Goal: Task Accomplishment & Management: Manage account settings

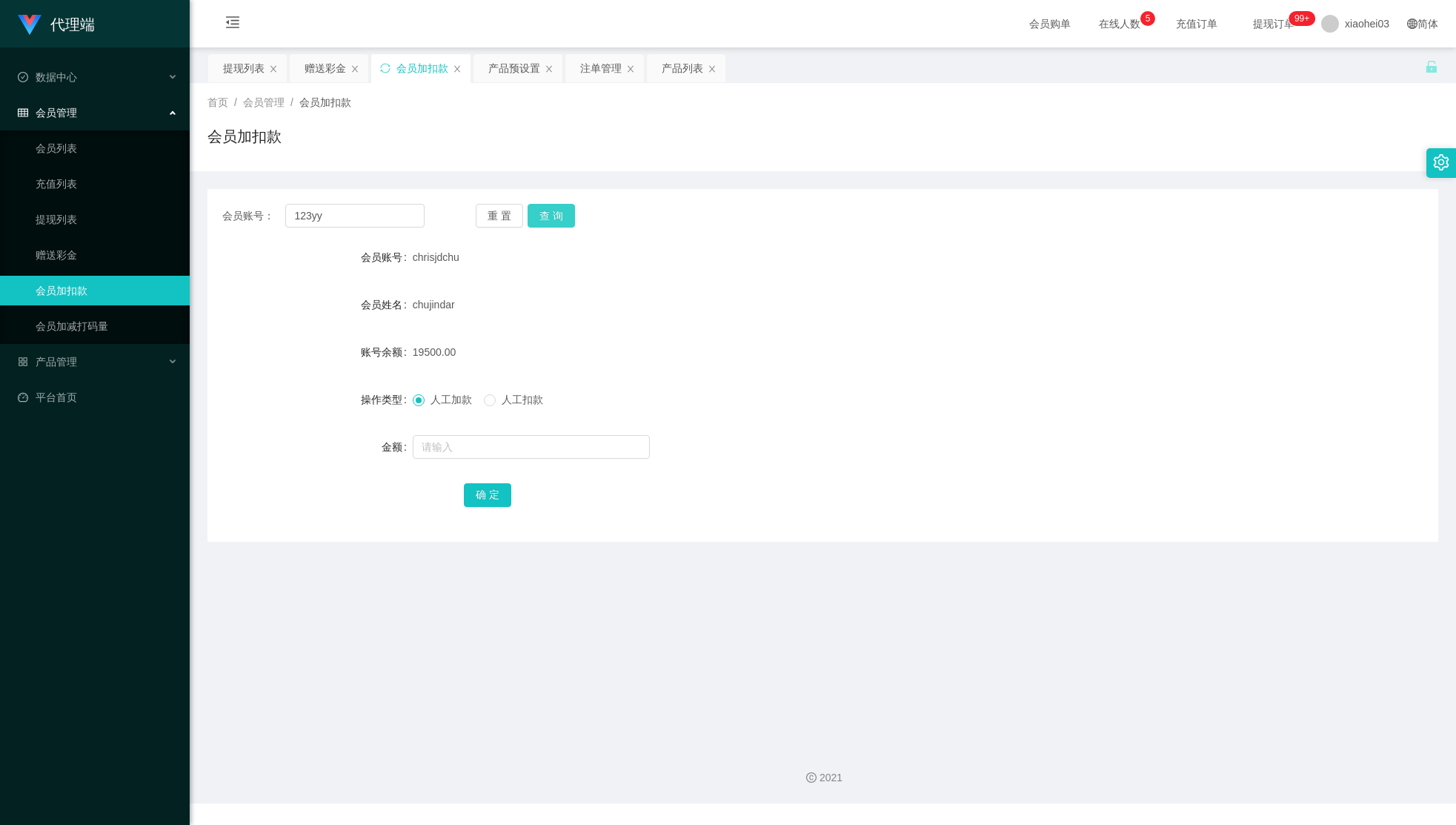
type input "123yy"
click at [556, 212] on button "查 询" at bounding box center [551, 215] width 47 height 24
click at [553, 442] on input "text" at bounding box center [531, 446] width 237 height 24
type input "56"
click at [469, 483] on button "确 定" at bounding box center [487, 495] width 47 height 24
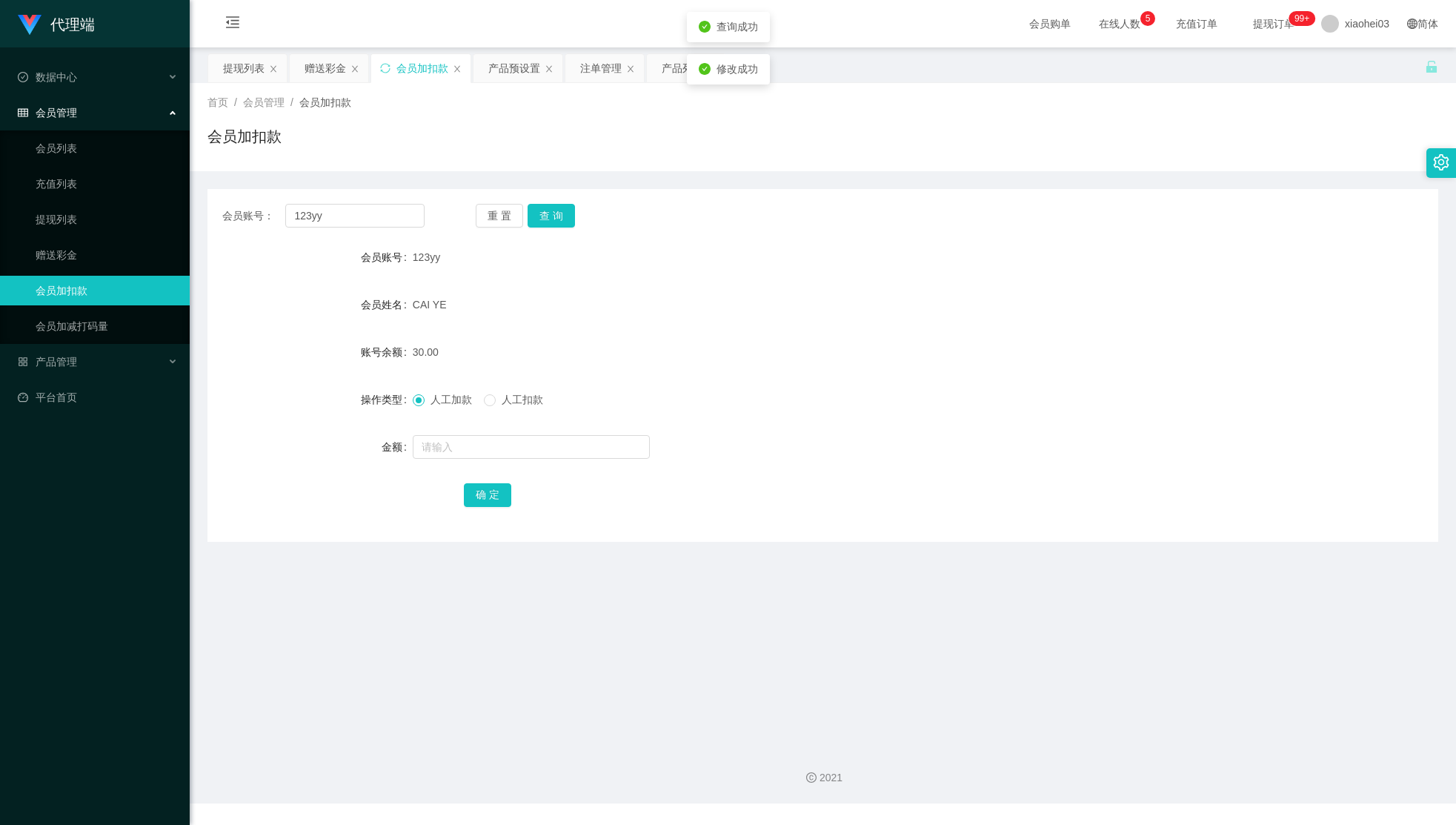
click at [949, 314] on div "CAI YE" at bounding box center [771, 305] width 718 height 30
click at [1354, 13] on span "xiaohei03" at bounding box center [1367, 23] width 45 height 47
click at [1341, 80] on div "退出登录" at bounding box center [1352, 65] width 111 height 30
click at [1345, 70] on span "退出登录" at bounding box center [1342, 65] width 41 height 12
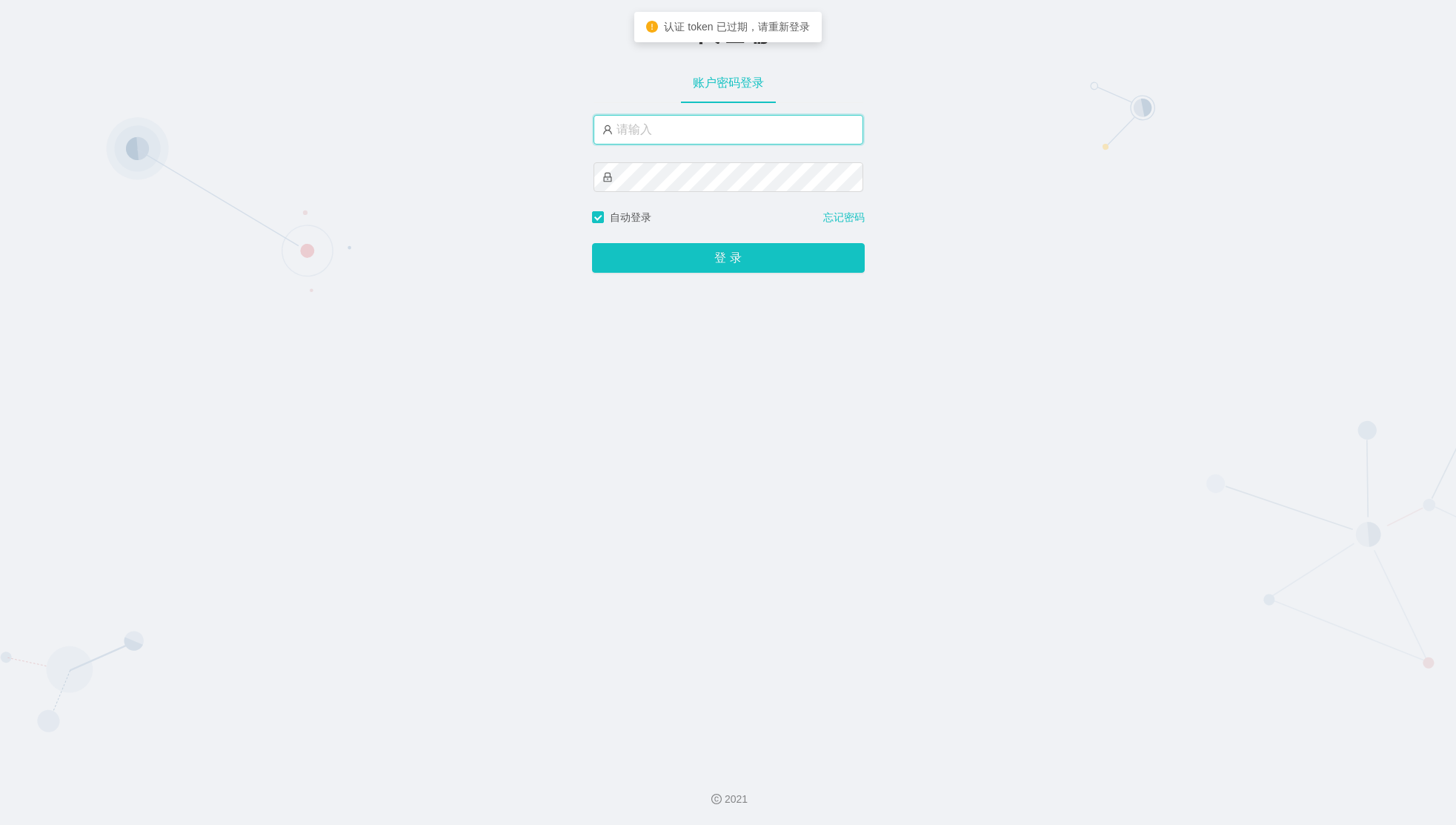
type input "xiaohei03"
click at [711, 124] on input "xiaohei03" at bounding box center [728, 130] width 270 height 30
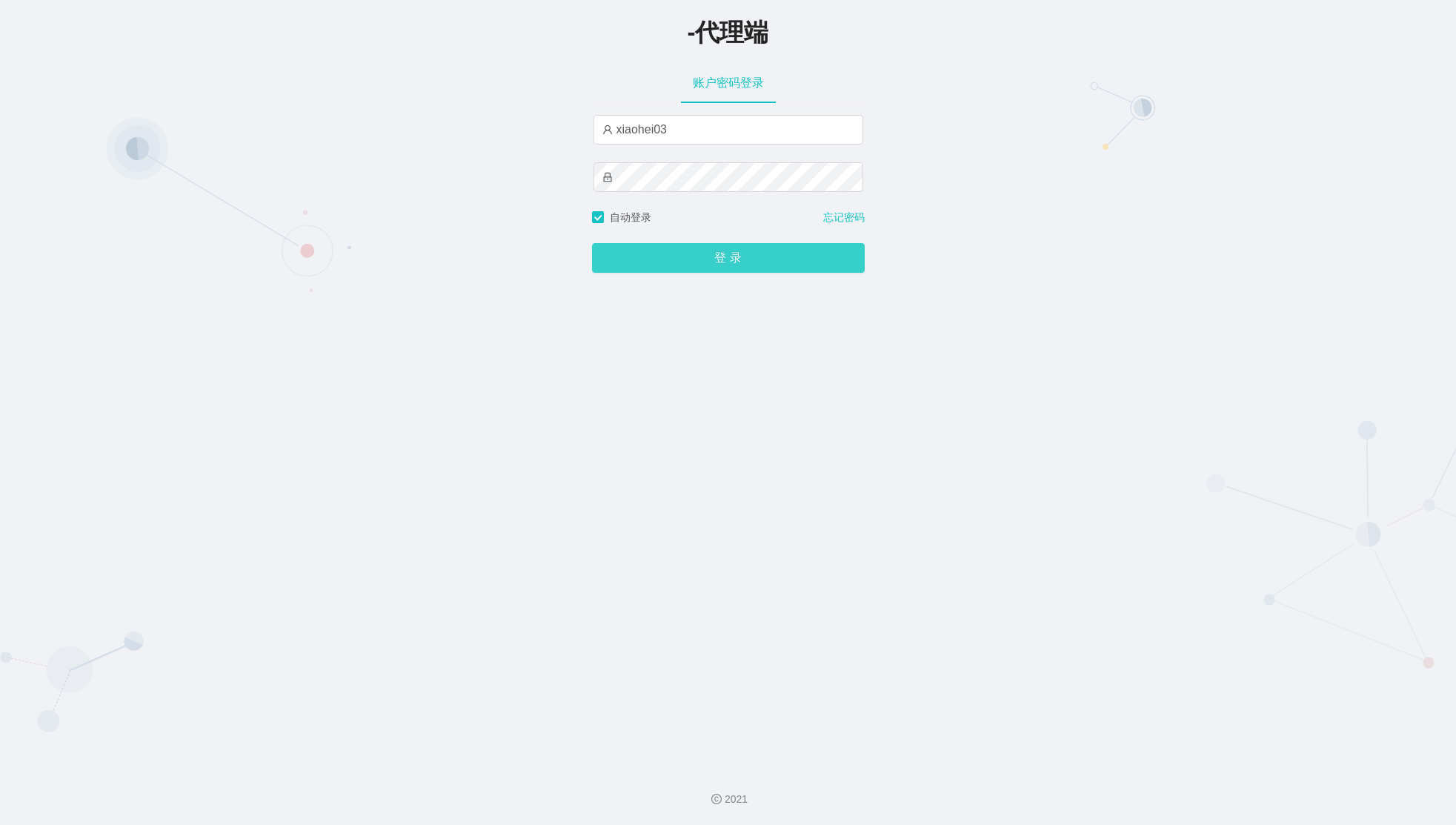
click at [701, 248] on button "登 录" at bounding box center [728, 258] width 272 height 30
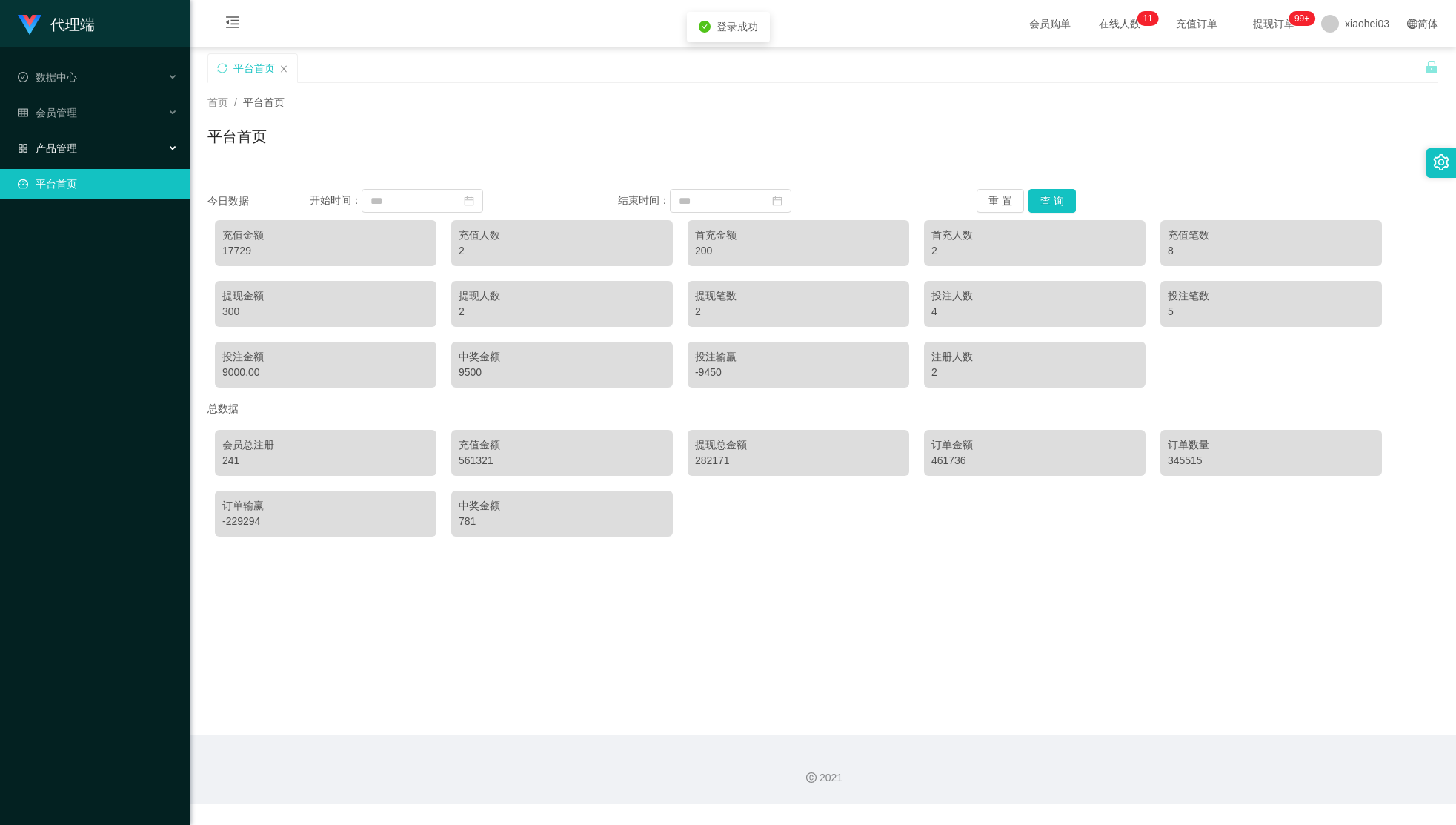
click at [55, 142] on span "产品管理" at bounding box center [47, 148] width 60 height 12
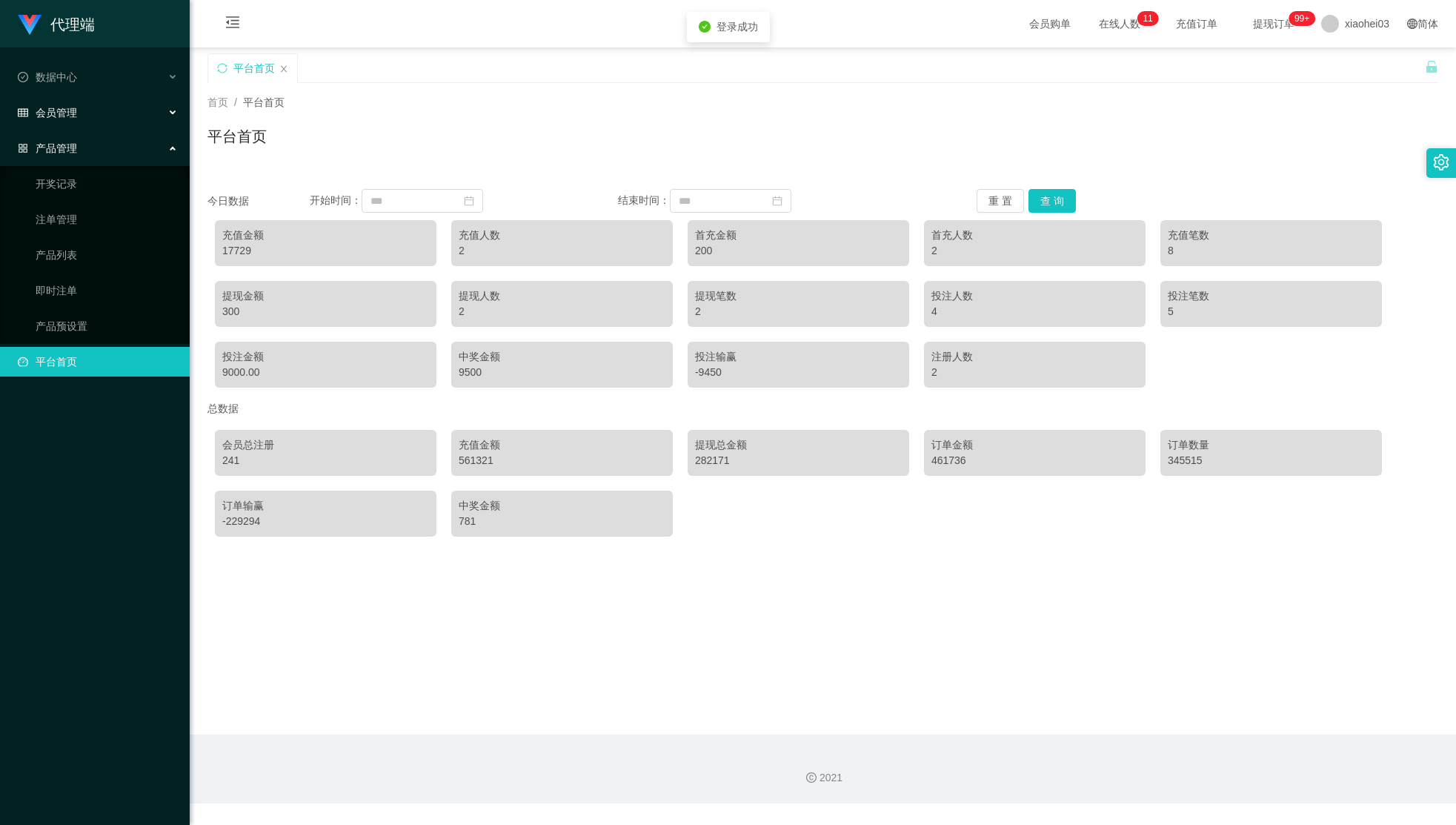
click at [94, 104] on div "会员管理" at bounding box center [94, 113] width 190 height 30
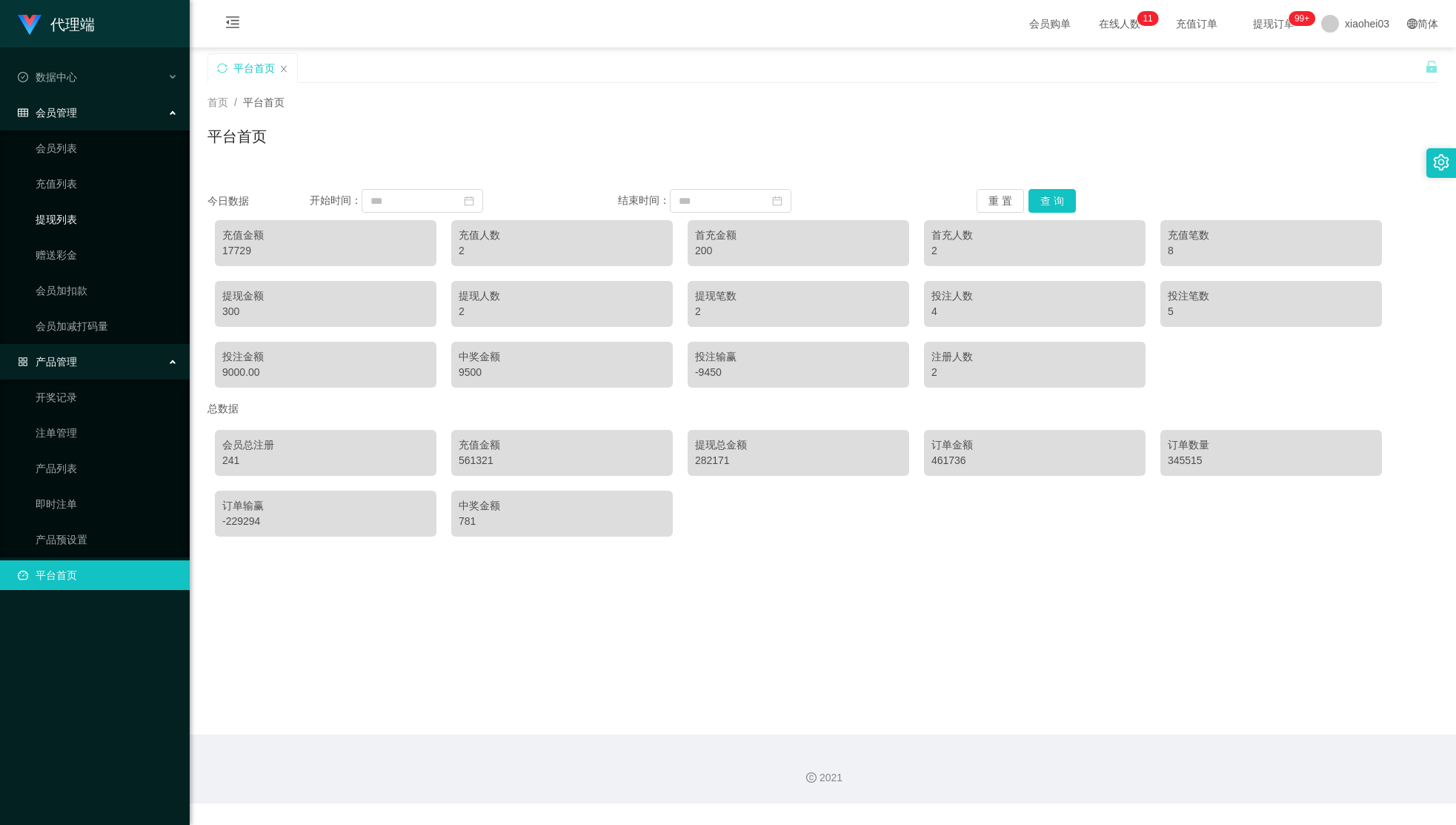
click at [98, 207] on link "提现列表" at bounding box center [107, 220] width 142 height 30
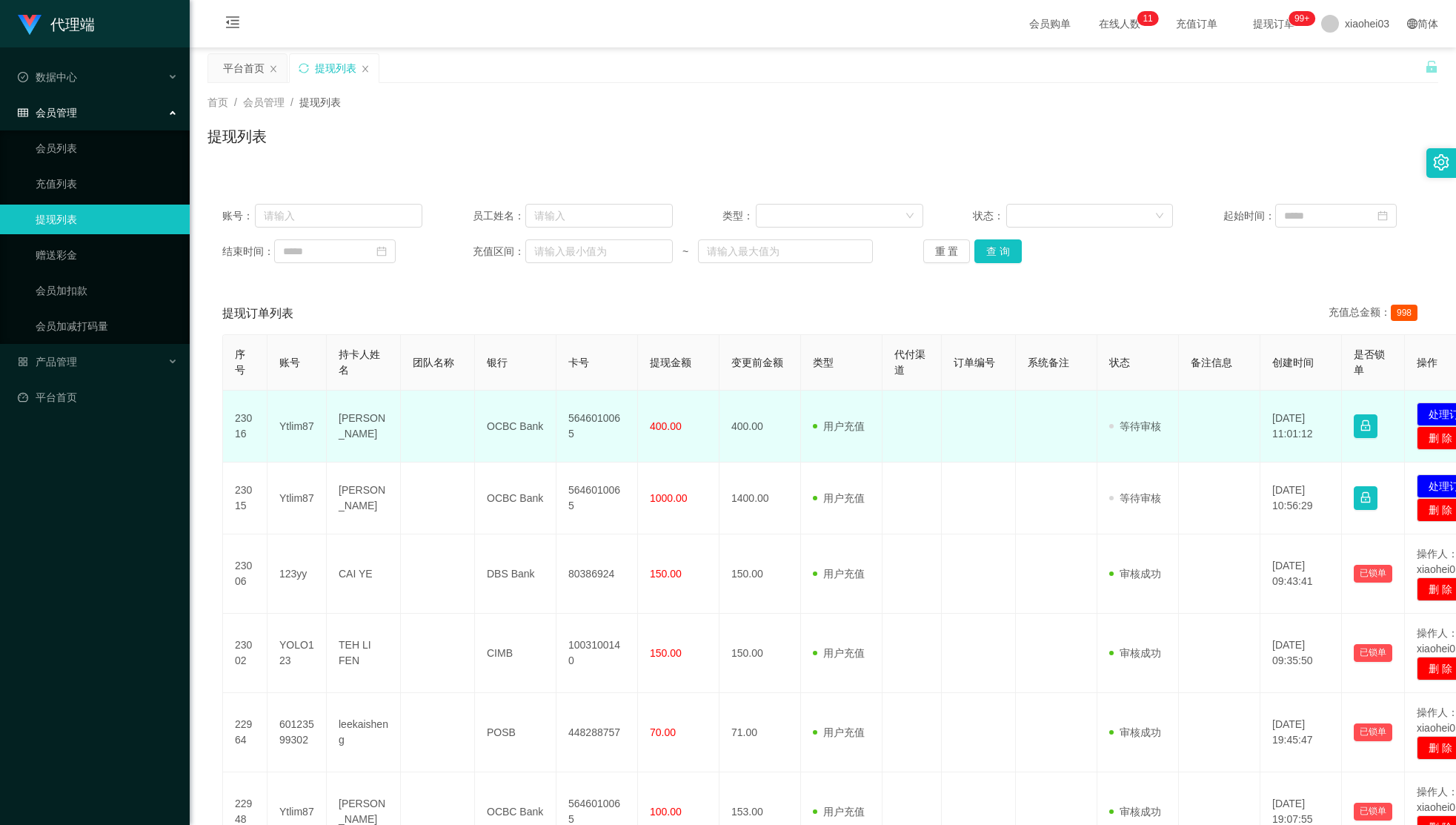
click at [981, 445] on td at bounding box center [978, 426] width 74 height 72
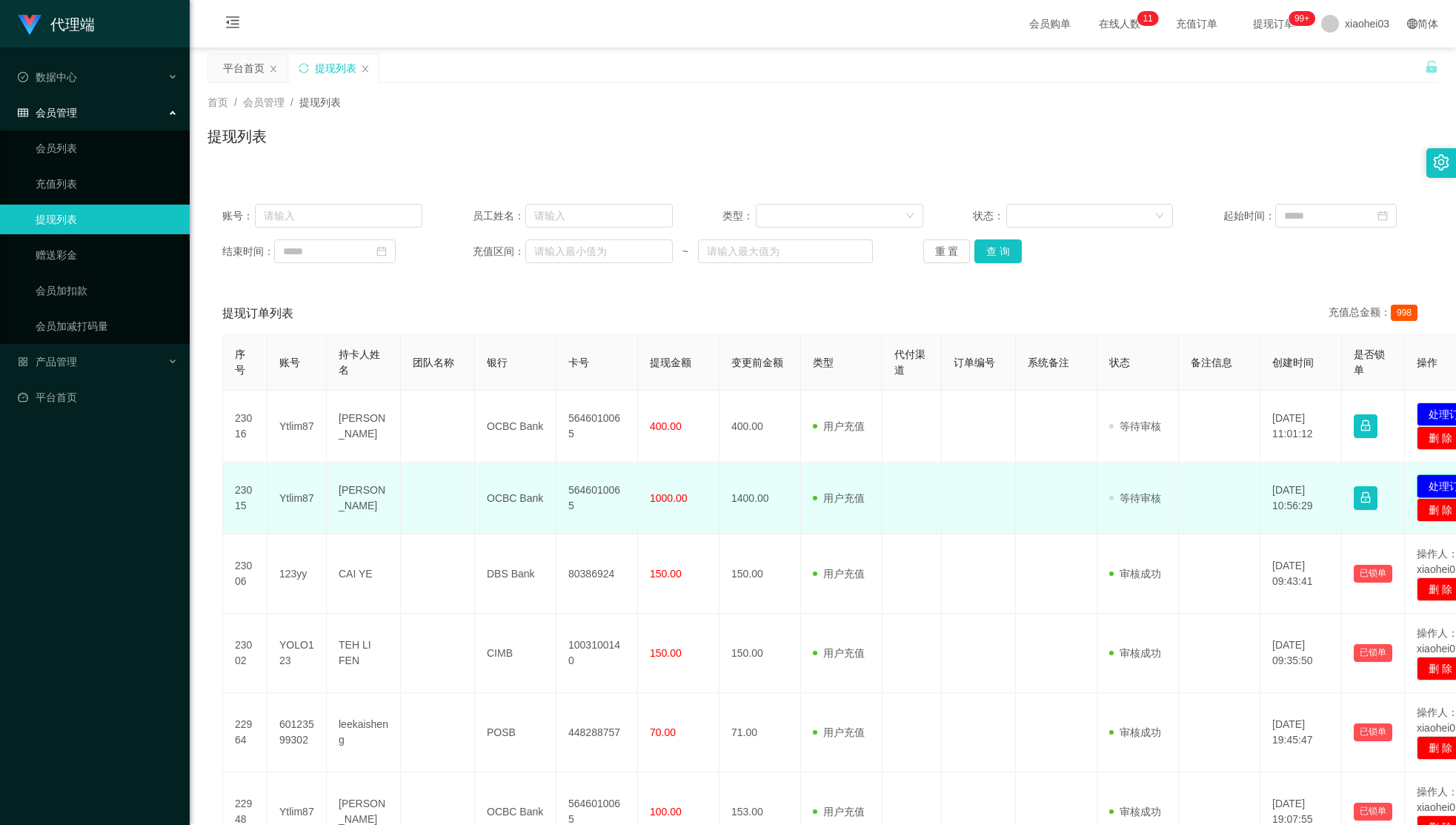
click at [1420, 485] on button "处理订单" at bounding box center [1449, 485] width 65 height 24
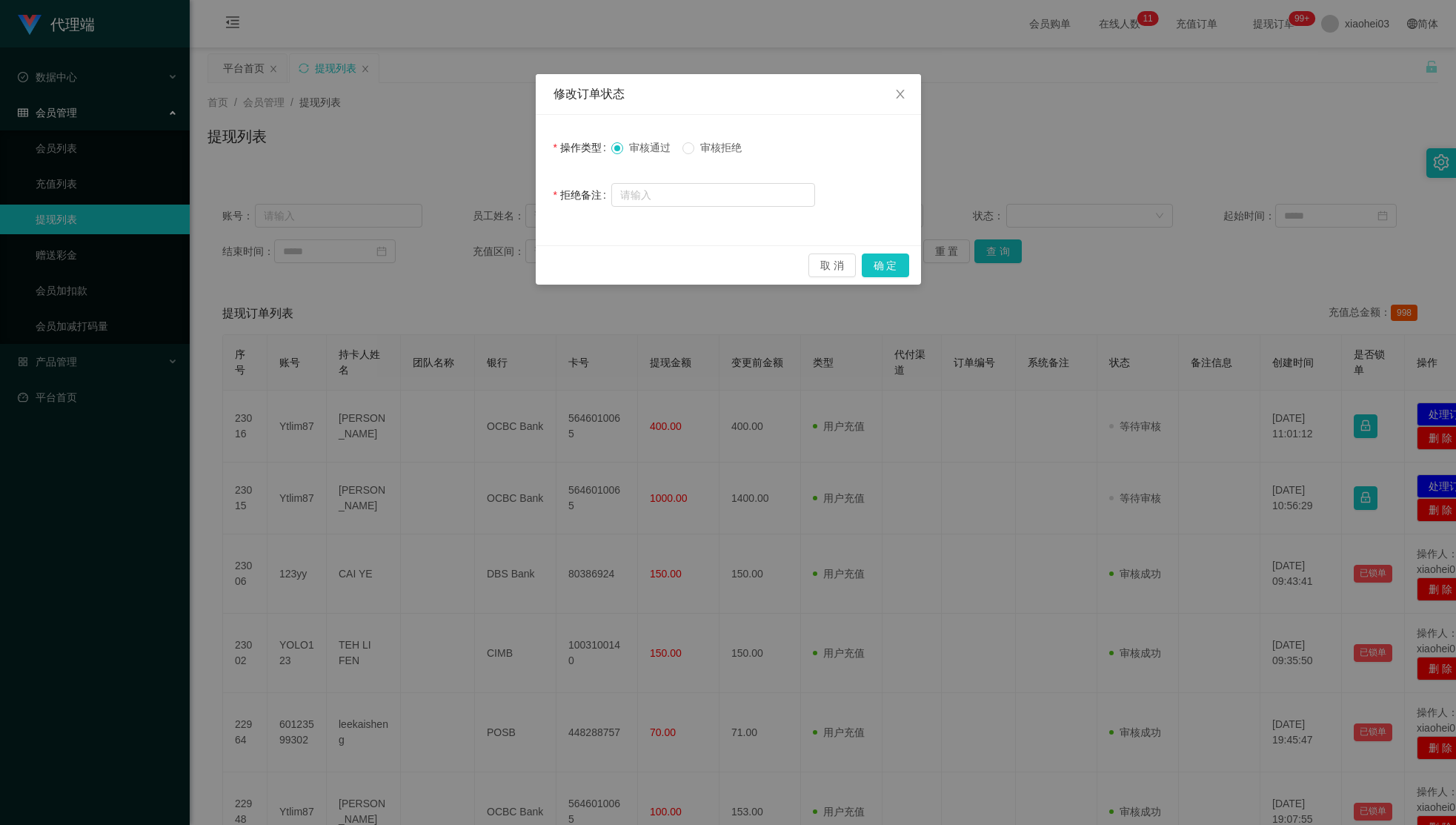
click at [1179, 579] on div "修改订单状态 操作类型 审核通过 审核拒绝 拒绝备注 取 消 确 定" at bounding box center [728, 412] width 1456 height 825
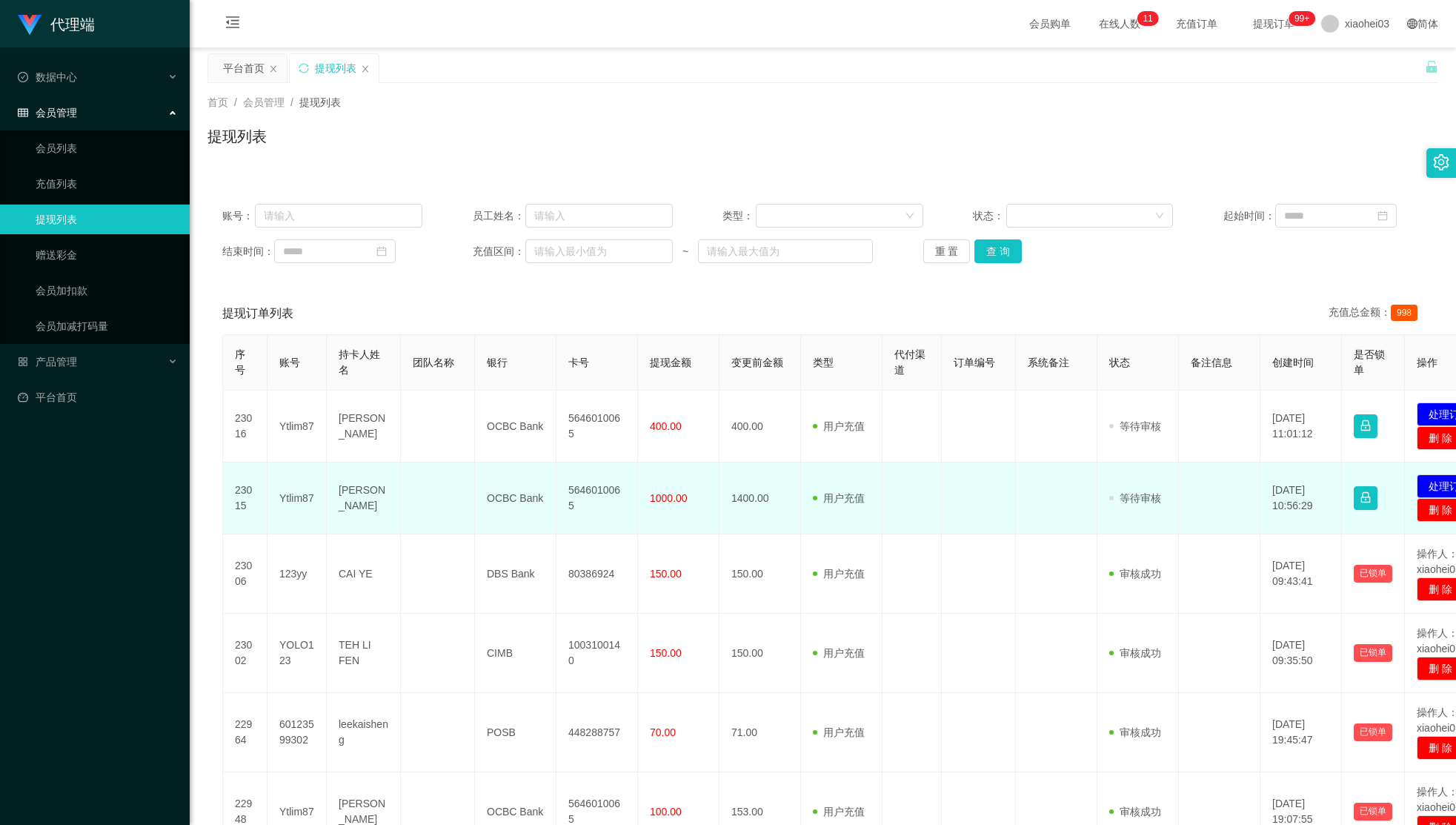
click at [351, 488] on td "[PERSON_NAME]" at bounding box center [363, 498] width 74 height 72
click at [290, 495] on td "Ytlim87" at bounding box center [297, 498] width 60 height 72
drag, startPoint x: 290, startPoint y: 495, endPoint x: 350, endPoint y: 482, distance: 61.4
click at [290, 495] on td "Ytlim87" at bounding box center [297, 498] width 60 height 72
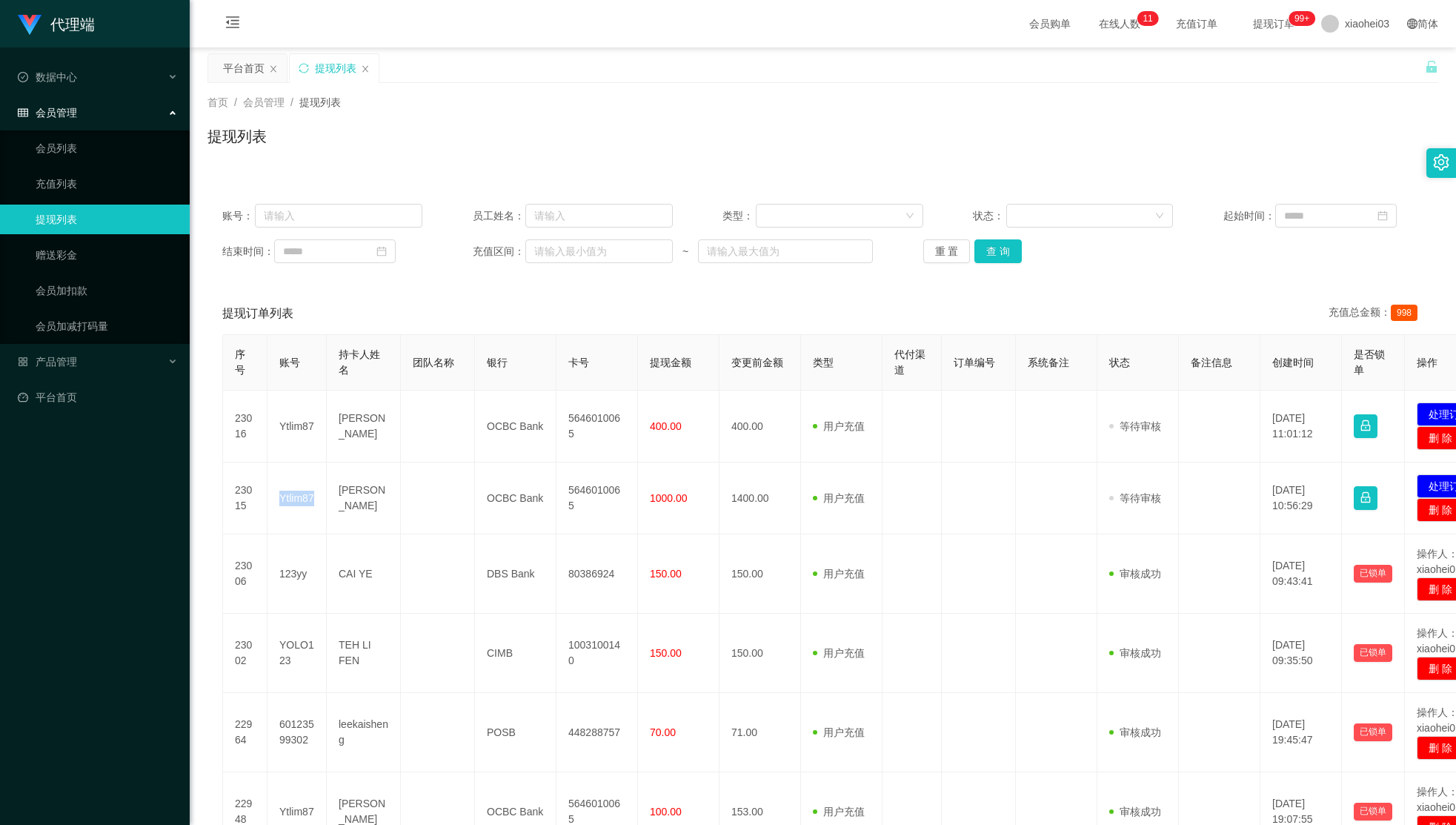
copy td "Ytlim87"
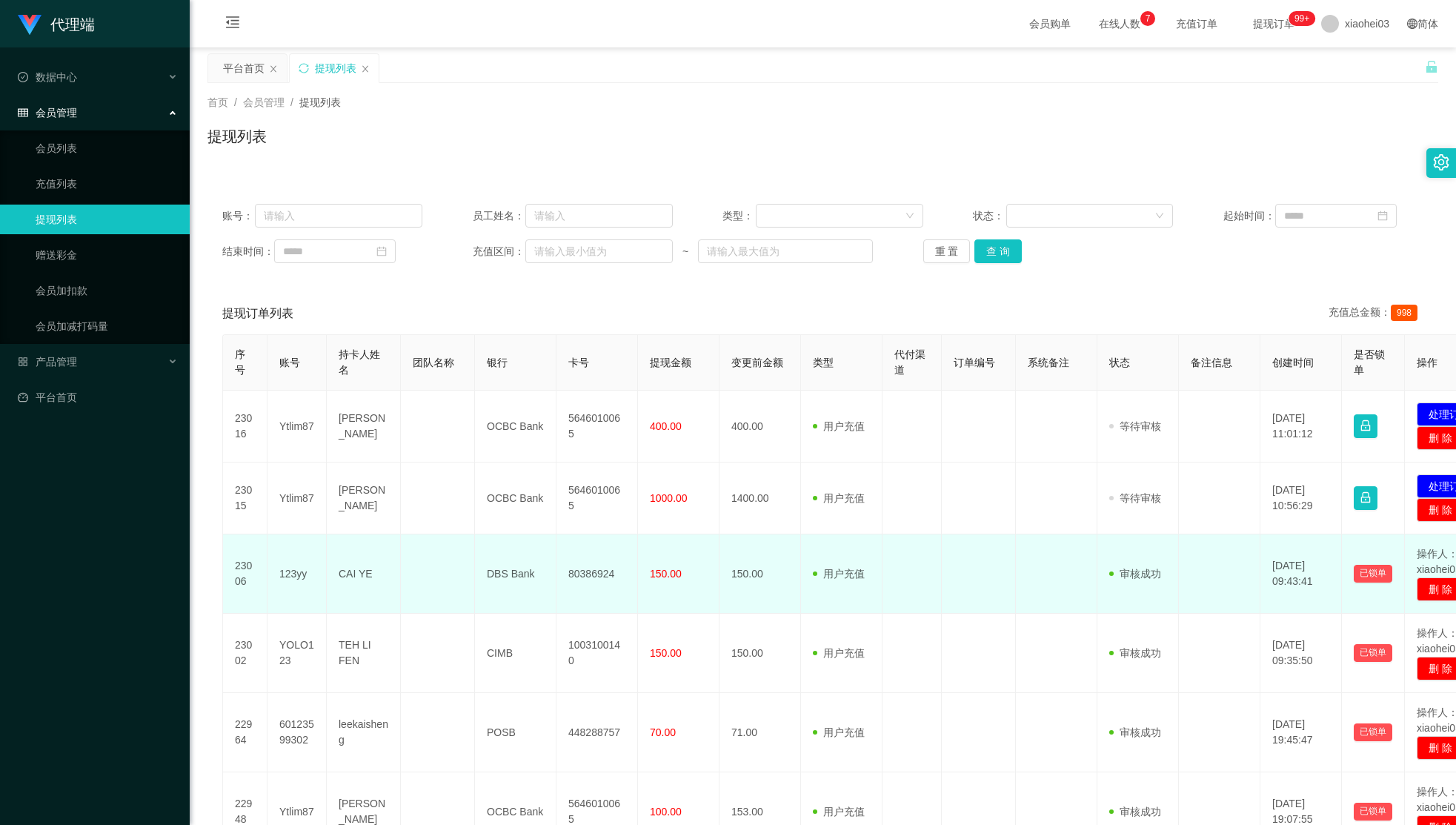
click at [676, 543] on td "150.00" at bounding box center [678, 574] width 81 height 80
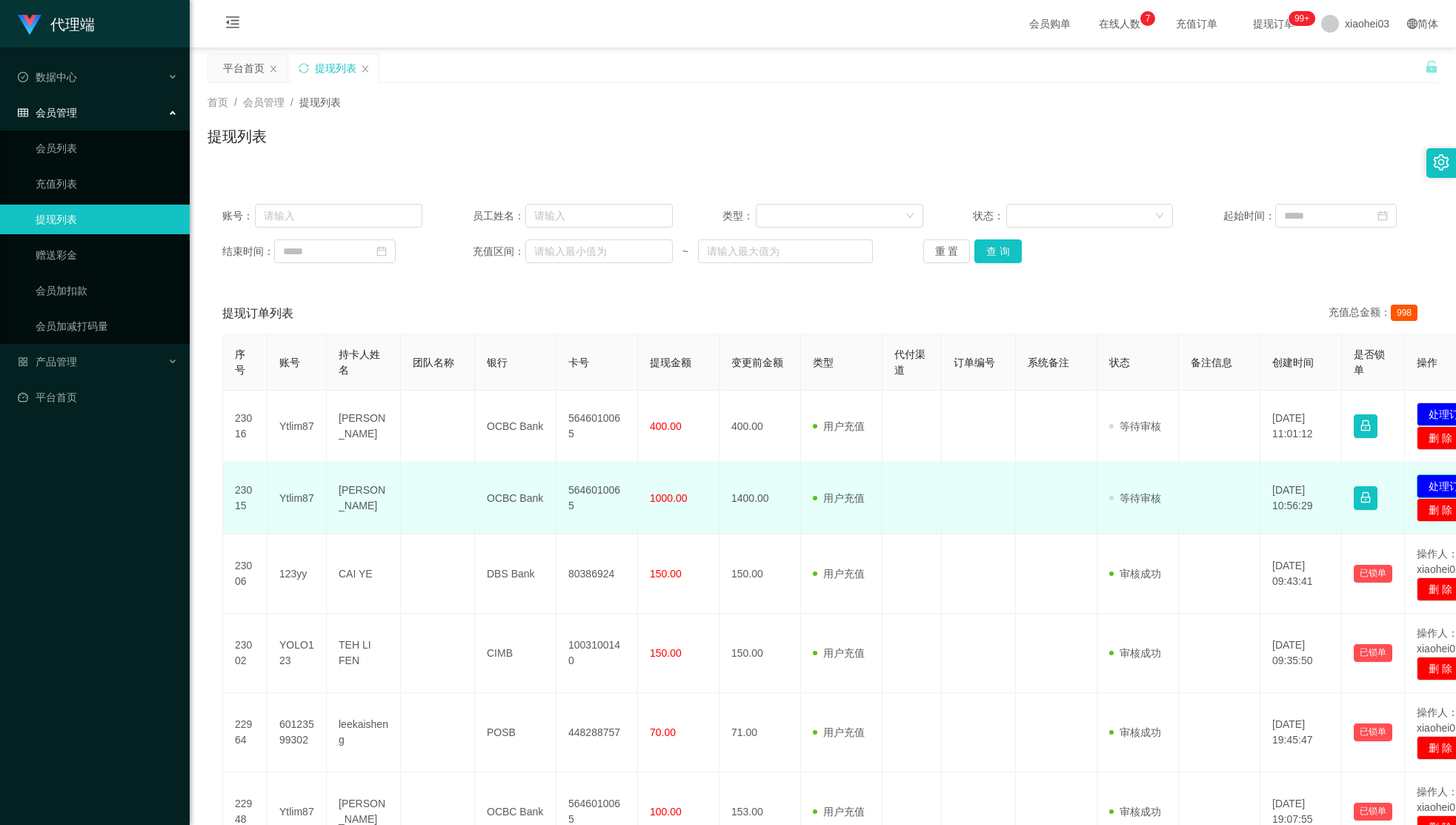
click at [1425, 480] on button "处理订单" at bounding box center [1449, 485] width 65 height 24
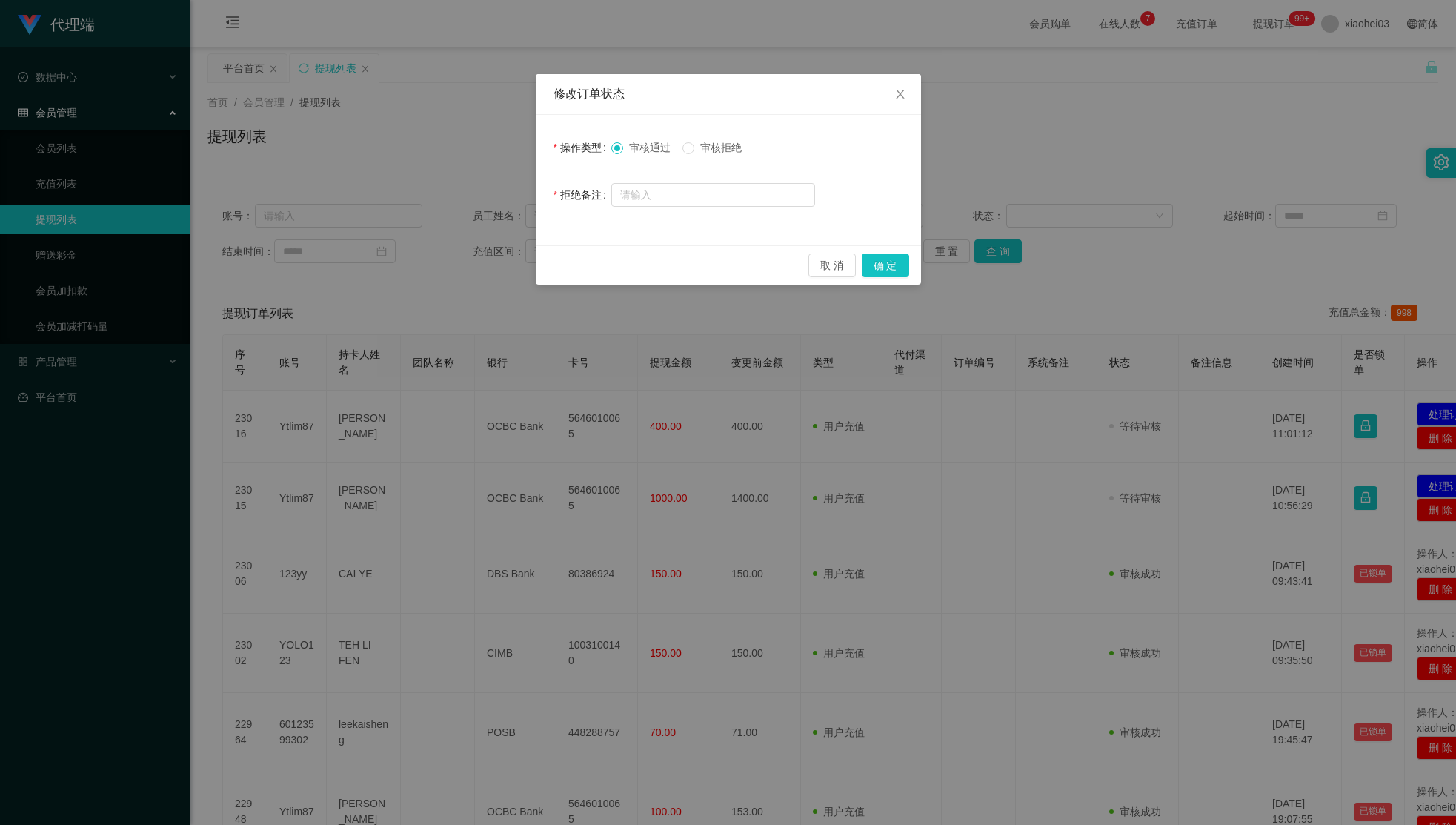
drag, startPoint x: 723, startPoint y: 151, endPoint x: 887, endPoint y: 214, distance: 175.7
click at [722, 150] on span "审核拒绝" at bounding box center [721, 147] width 53 height 12
click at [888, 270] on button "确 定" at bounding box center [885, 265] width 47 height 24
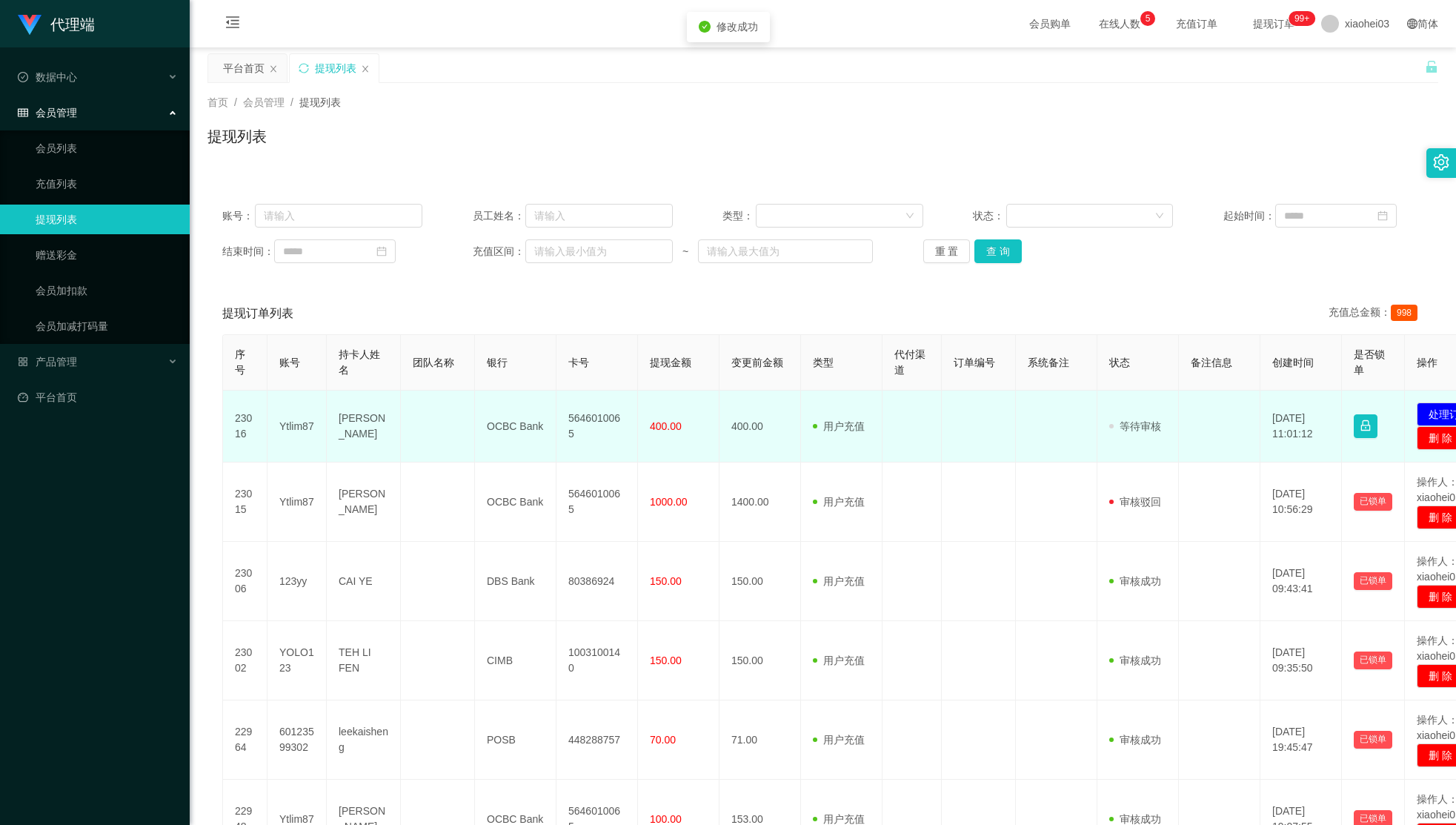
click at [600, 429] on td "5646010065" at bounding box center [597, 426] width 81 height 72
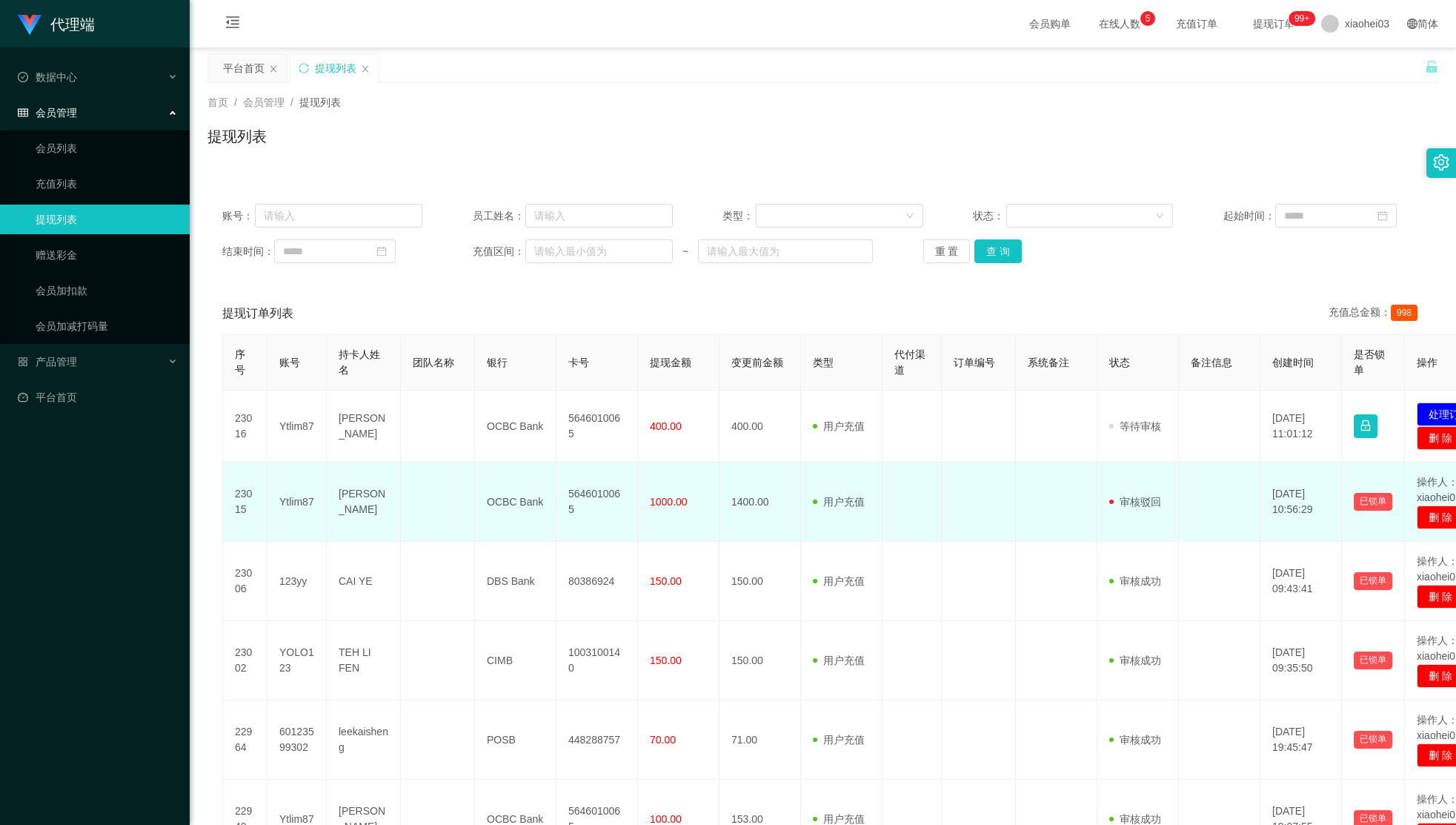
click at [804, 474] on td "用户充值 人工扣款" at bounding box center [841, 502] width 81 height 80
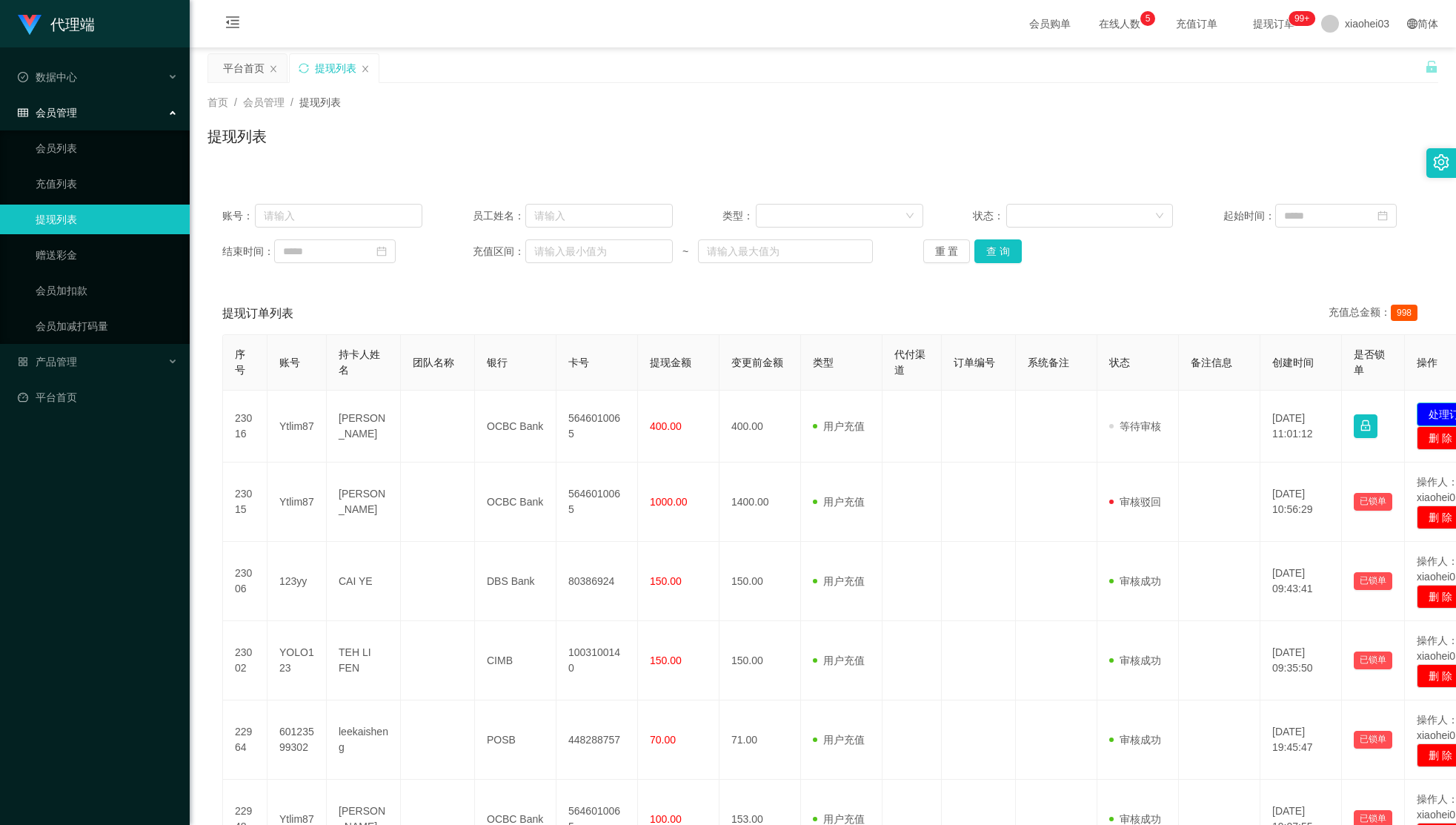
click at [1432, 407] on button "处理订单" at bounding box center [1449, 414] width 65 height 24
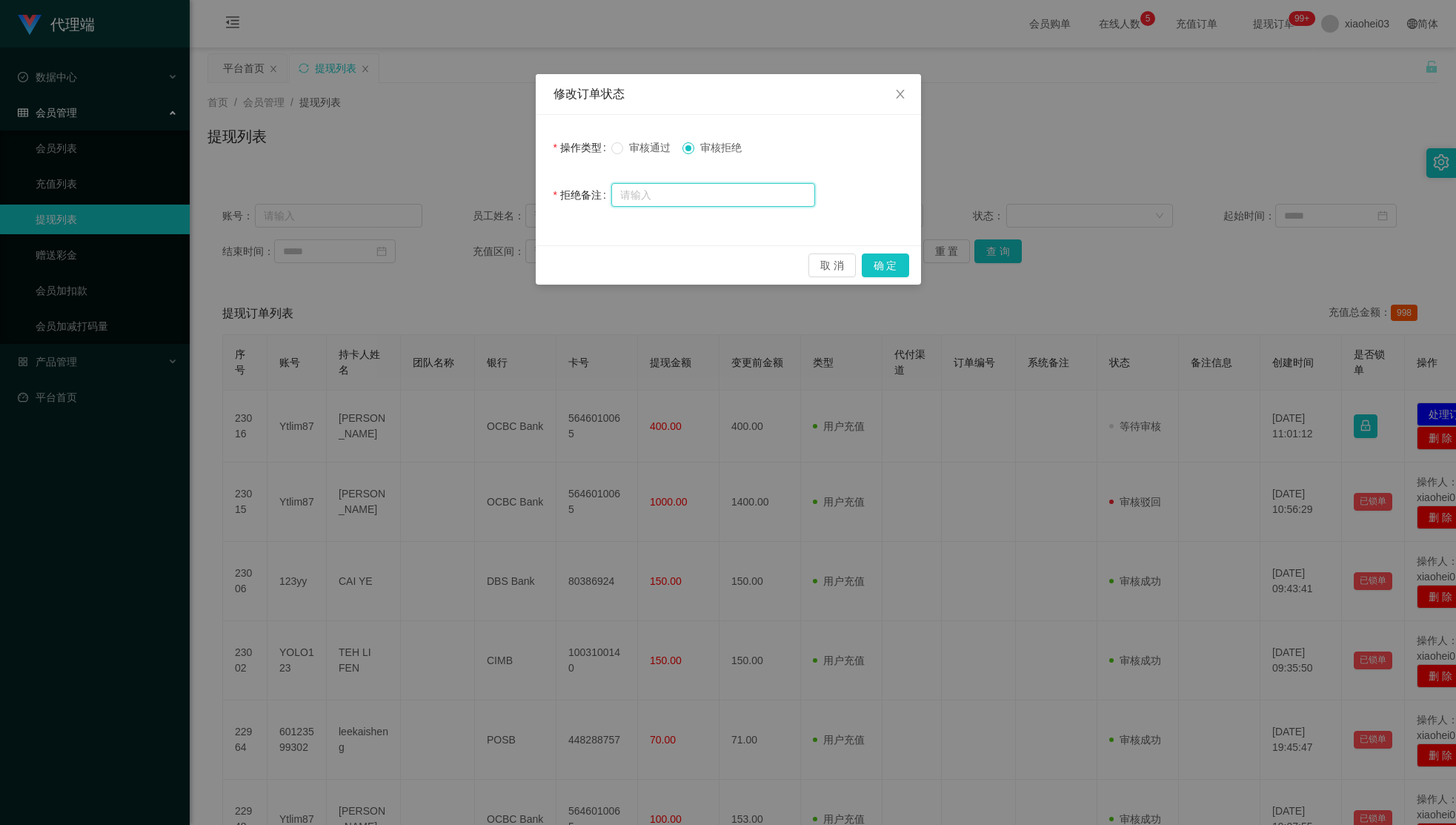
click at [767, 196] on input "text" at bounding box center [713, 195] width 204 height 24
type input "请"
click at [719, 195] on input "text" at bounding box center [713, 195] width 204 height 24
paste input "检测到您未完成商家限时数据任务，请完成后进行提现操作，感谢您的配合。"
drag, startPoint x: 683, startPoint y: 198, endPoint x: 427, endPoint y: 196, distance: 256.0
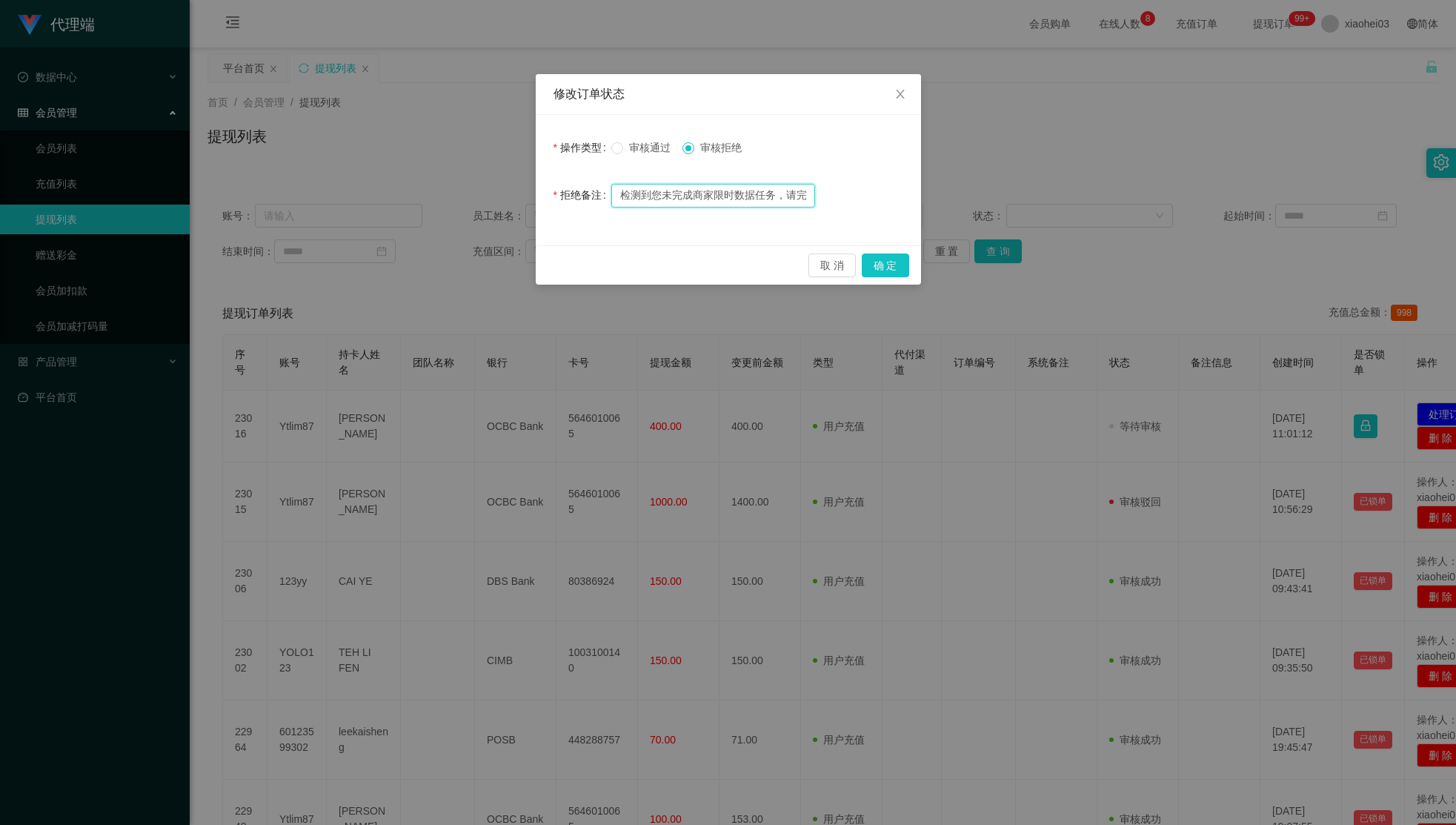
click at [427, 196] on div "修改订单状态 操作类型 审核通过 审核拒绝 拒绝备注 检测到您未完成商家限时数据任务，请完成后进行提现操作，感谢您的配合。 取 消 确 定" at bounding box center [728, 412] width 1456 height 825
click at [721, 195] on input "检测到您未完成商家限时数据任务，请完成后进行提现操作，感谢您的配合。" at bounding box center [713, 195] width 204 height 24
click at [731, 187] on input "检测到您未完成商家限时数据任务，请完成后进行提现操作，感谢您的配合。" at bounding box center [713, 195] width 204 height 24
type input "检测到您未完成商家竞抢数据任务，请完成后进行提现操作，感谢您的配合。"
click at [902, 264] on button "确 定" at bounding box center [885, 265] width 47 height 24
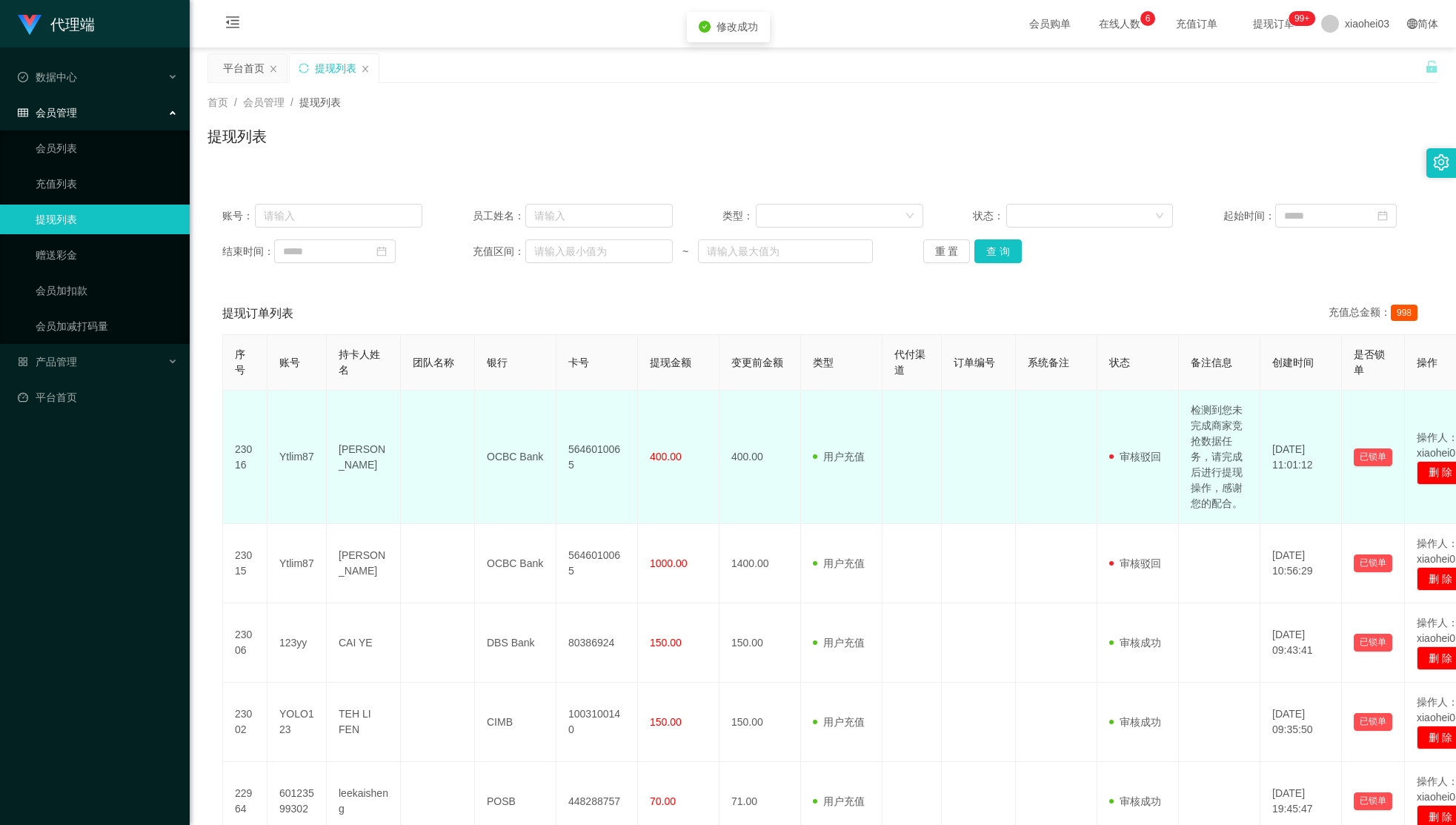
click at [1028, 495] on td at bounding box center [1056, 456] width 81 height 133
click at [1216, 469] on td "检测到您未完成商家竞抢数据任务，请完成后进行提现操作，感谢您的配合。" at bounding box center [1219, 456] width 81 height 133
click at [300, 456] on td "Ytlim87" at bounding box center [297, 456] width 60 height 133
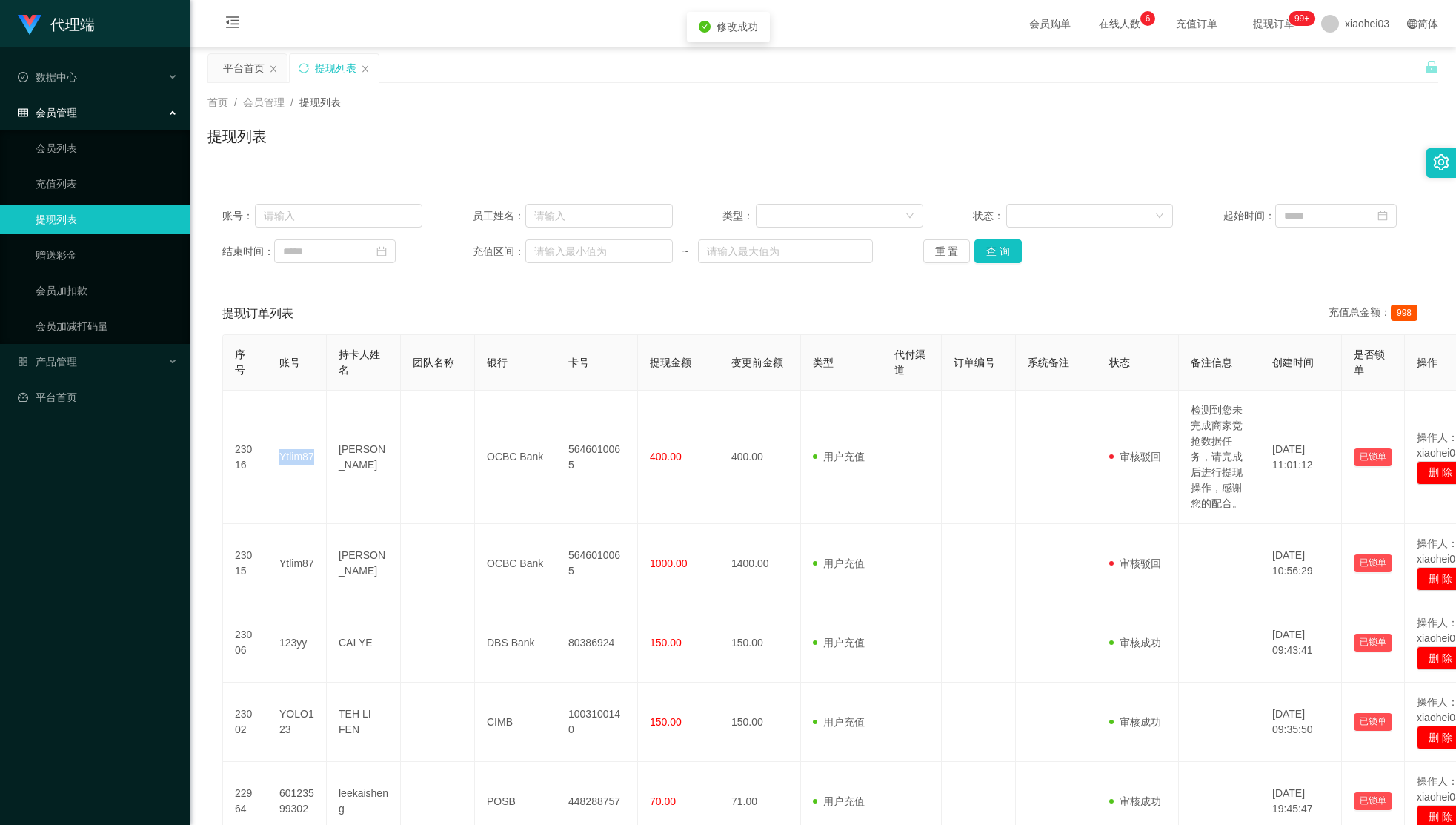
copy td "Ytlim87"
click at [103, 709] on div "代理端 数据中心 会员管理 会员列表 充值列表 提现列表 赠送彩金 会员加扣款 会员加减打码量 产品管理 开奖记录 注单管理 产品列表 即时注单 产品预设置 …" at bounding box center [94, 412] width 190 height 825
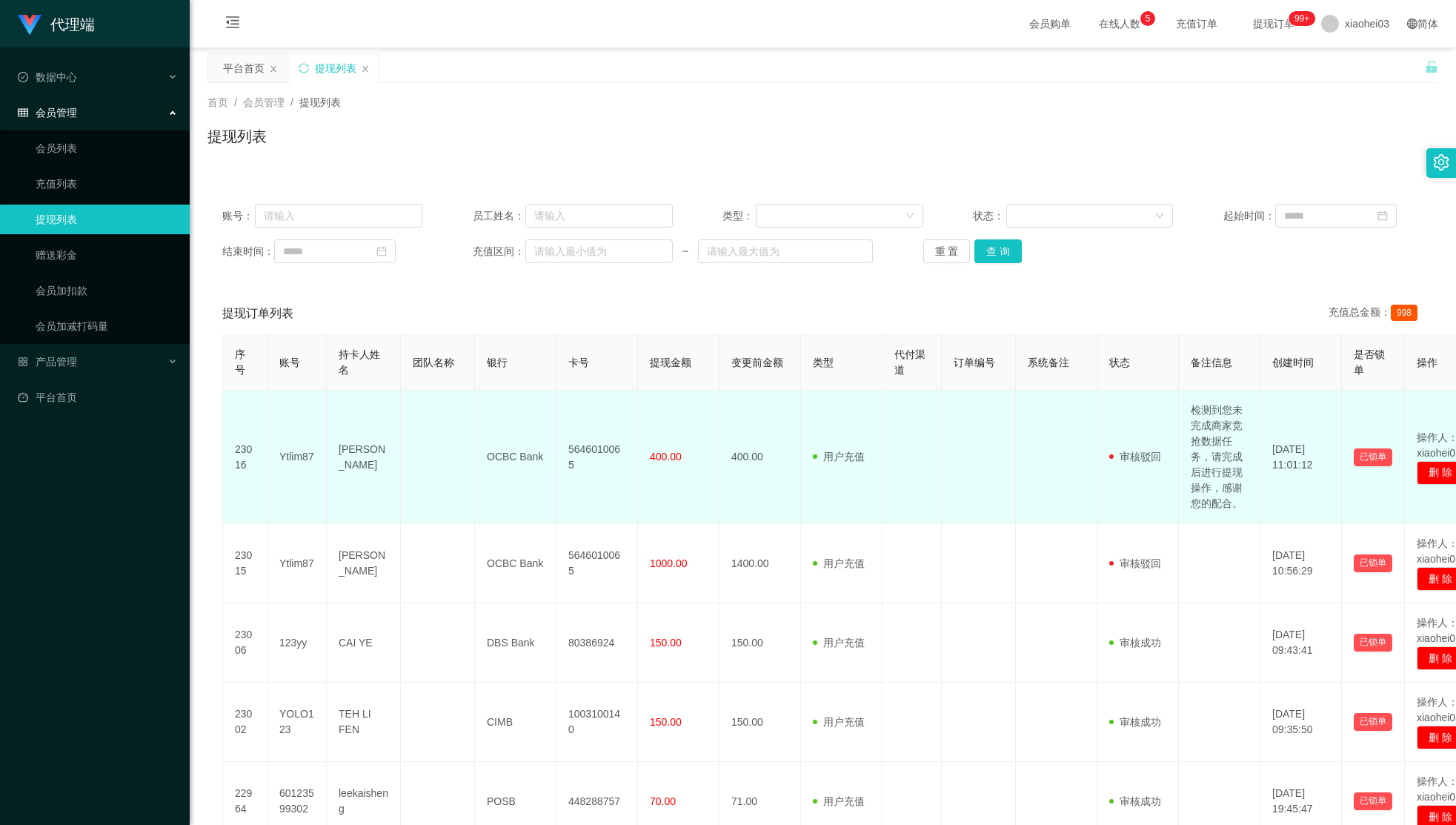
click at [306, 458] on td "Ytlim87" at bounding box center [297, 456] width 60 height 133
copy td "Ytlim87"
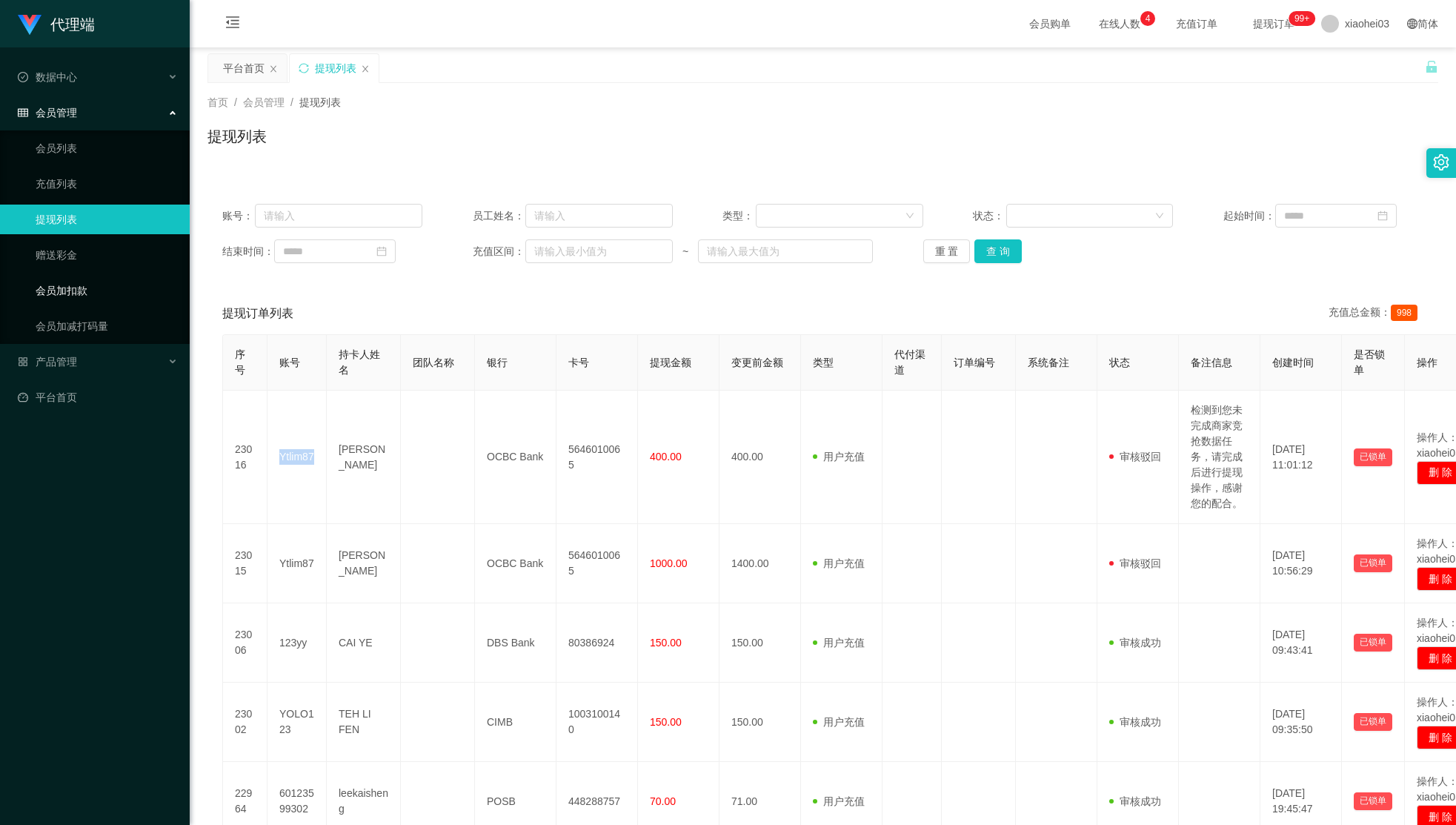
click at [95, 278] on link "会员加扣款" at bounding box center [107, 291] width 142 height 30
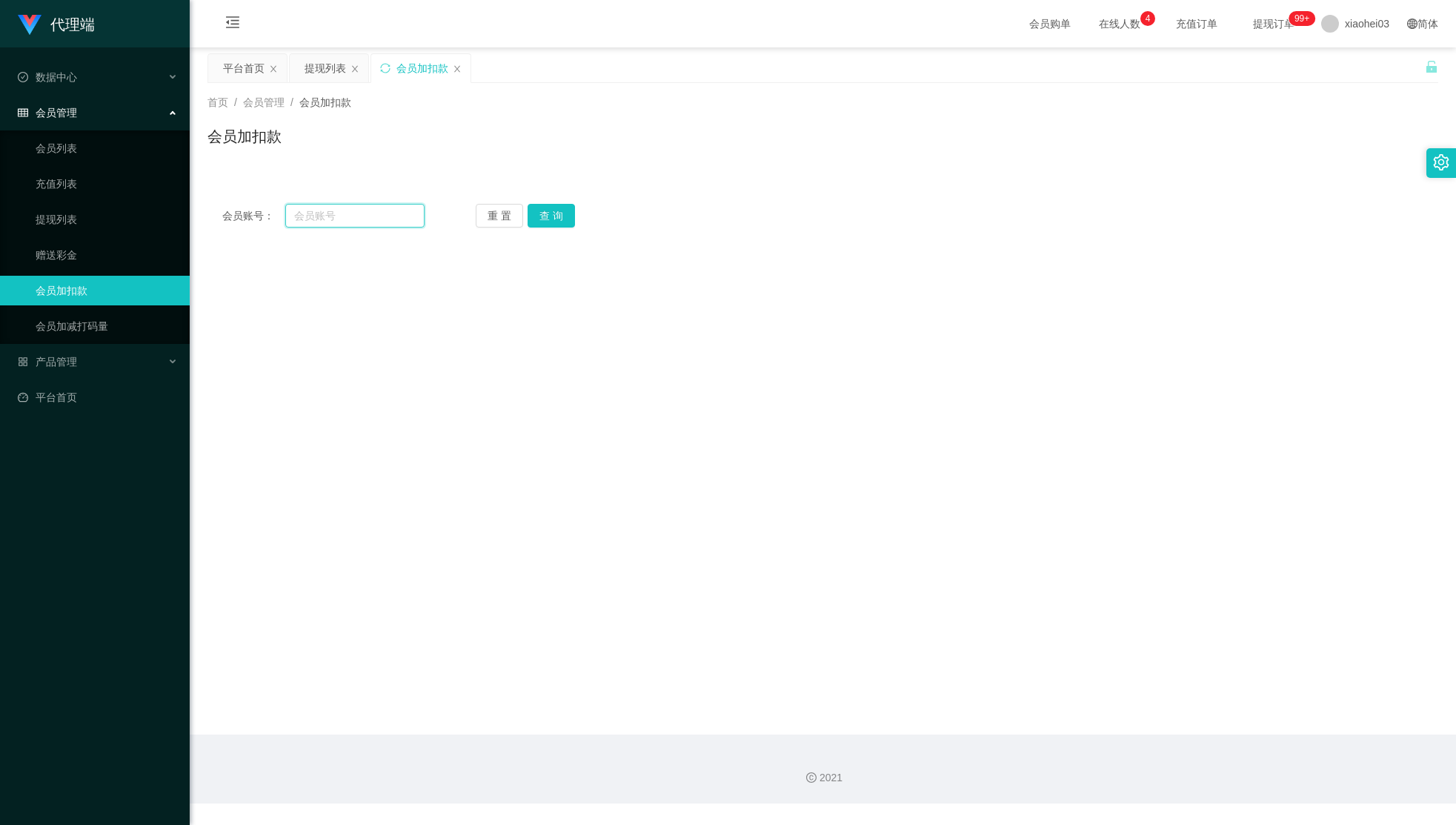
click at [365, 222] on input "text" at bounding box center [354, 215] width 139 height 24
paste input "ddyy90"
type input "ddyy90"
click at [573, 231] on div "会员账号： ddyy90 重 置 查 询 会员账号 会员姓名 账号余额 操作类型 人工加款 人工扣款 金额 确 定" at bounding box center [822, 215] width 1231 height 53
click at [558, 221] on button "查 询" at bounding box center [551, 215] width 47 height 24
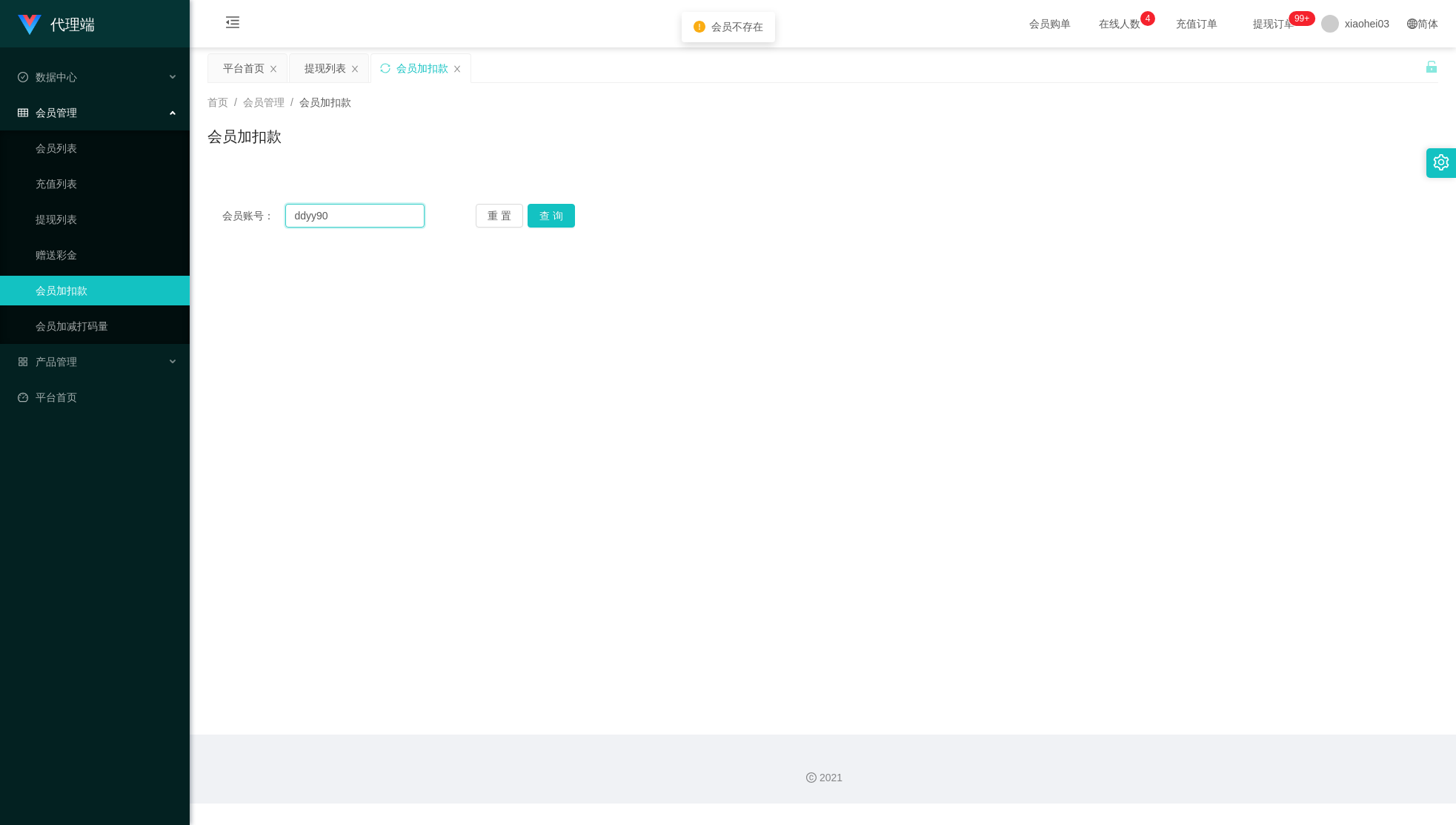
drag, startPoint x: 383, startPoint y: 218, endPoint x: 203, endPoint y: 195, distance: 181.5
click at [203, 195] on main "关闭左侧 关闭右侧 关闭其它 刷新页面 平台首页 提现列表 会员加扣款 首页 / 会员管理 / 会员加扣款 / 会员加扣款 会员账号： ddyy90 重 置 …" at bounding box center [822, 390] width 1266 height 687
drag, startPoint x: 1082, startPoint y: 256, endPoint x: 1092, endPoint y: 245, distance: 14.9
click at [1084, 254] on main "关闭左侧 关闭右侧 关闭其它 刷新页面 平台首页 提现列表 会员加扣款 首页 / 会员管理 / 会员加扣款 / 会员加扣款 会员账号： 重 置 查 询 会员账…" at bounding box center [822, 390] width 1266 height 687
click at [1358, 31] on span "xiaohei03" at bounding box center [1367, 23] width 45 height 47
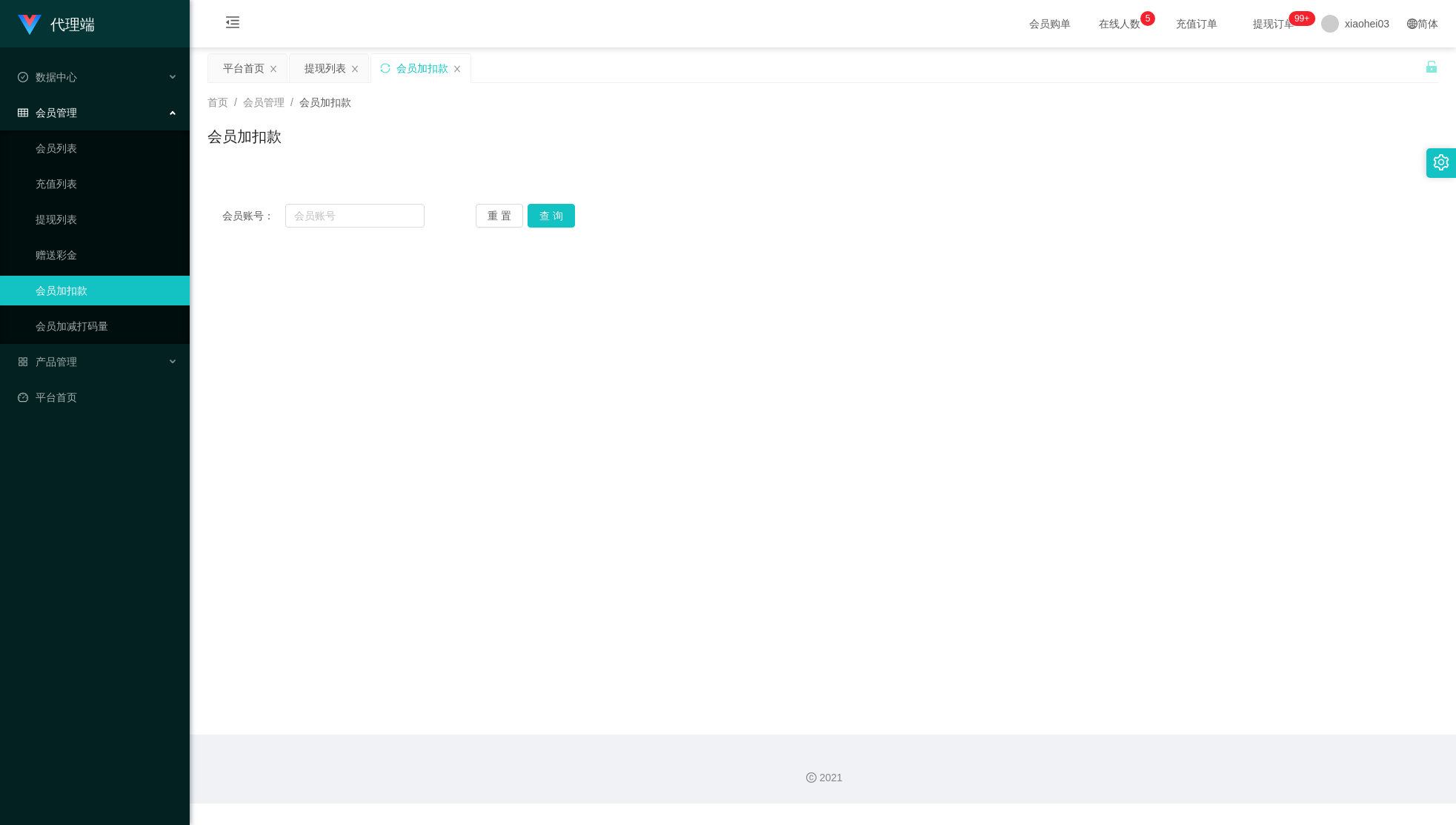
click at [1198, 125] on div "会员加扣款" at bounding box center [822, 142] width 1231 height 34
click at [1372, 31] on div "会员购单 在线人数 0 1 2 3 4 5 6 7 8 9 0 1 2 3 4 5 6 7 8 9 0 1 2 3 4 5 6 7 8 9 充值订单 提现订单…" at bounding box center [1232, 23] width 428 height 47
click at [1363, 25] on span "xiaohei03" at bounding box center [1367, 23] width 45 height 47
click at [1330, 67] on span "退出登录" at bounding box center [1342, 65] width 41 height 12
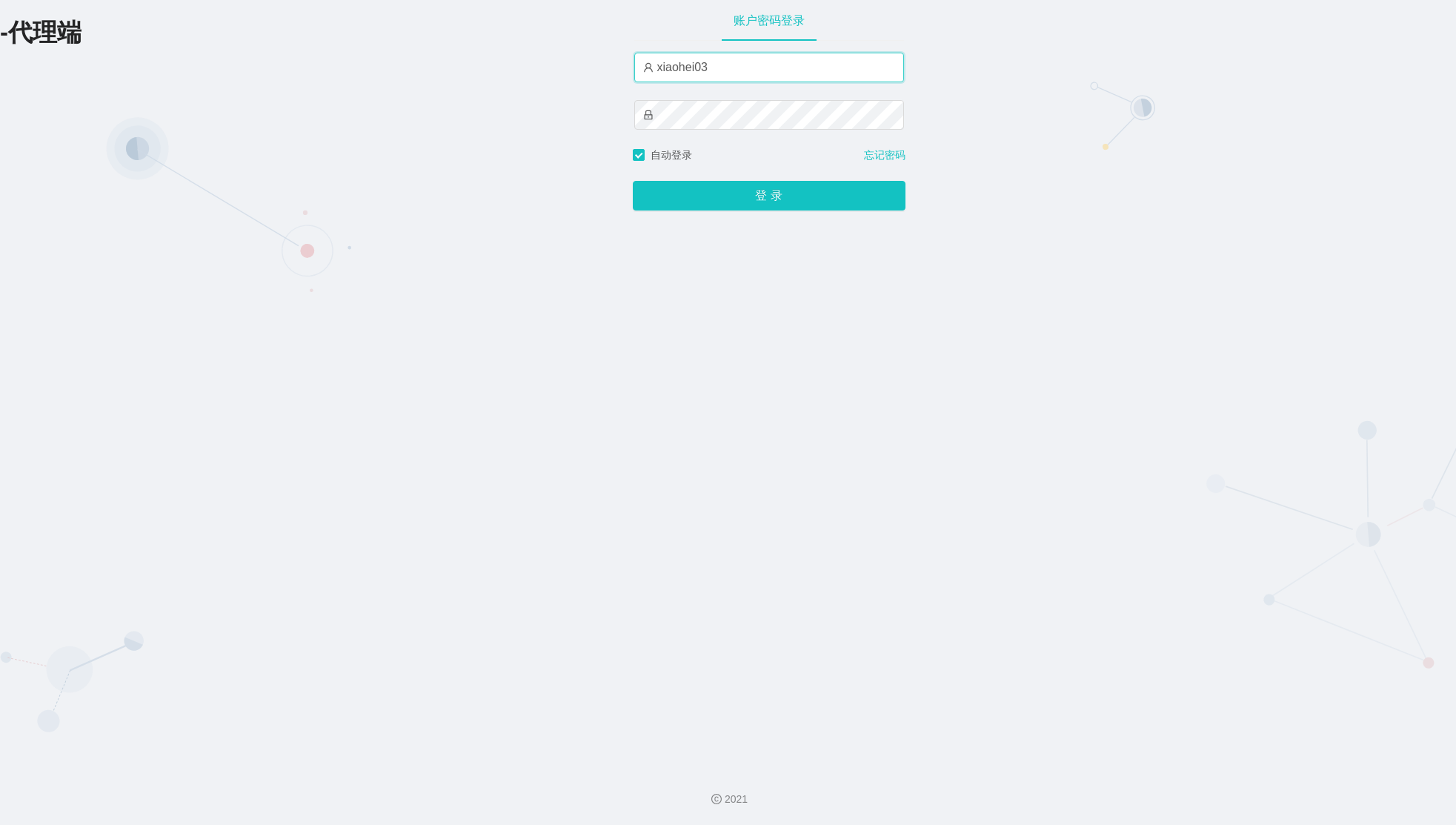
drag, startPoint x: 692, startPoint y: 65, endPoint x: 487, endPoint y: 71, distance: 205.1
click at [503, 69] on div "-代理端 账户密码登录 xiaohei03 自动登录 忘记密码 登 录" at bounding box center [728, 378] width 1456 height 755
paste input "ale888"
type input "ale888"
click at [479, 114] on div "-代理端 账户密码登录 ale888 自动登录 忘记密码 登 录" at bounding box center [728, 378] width 1456 height 755
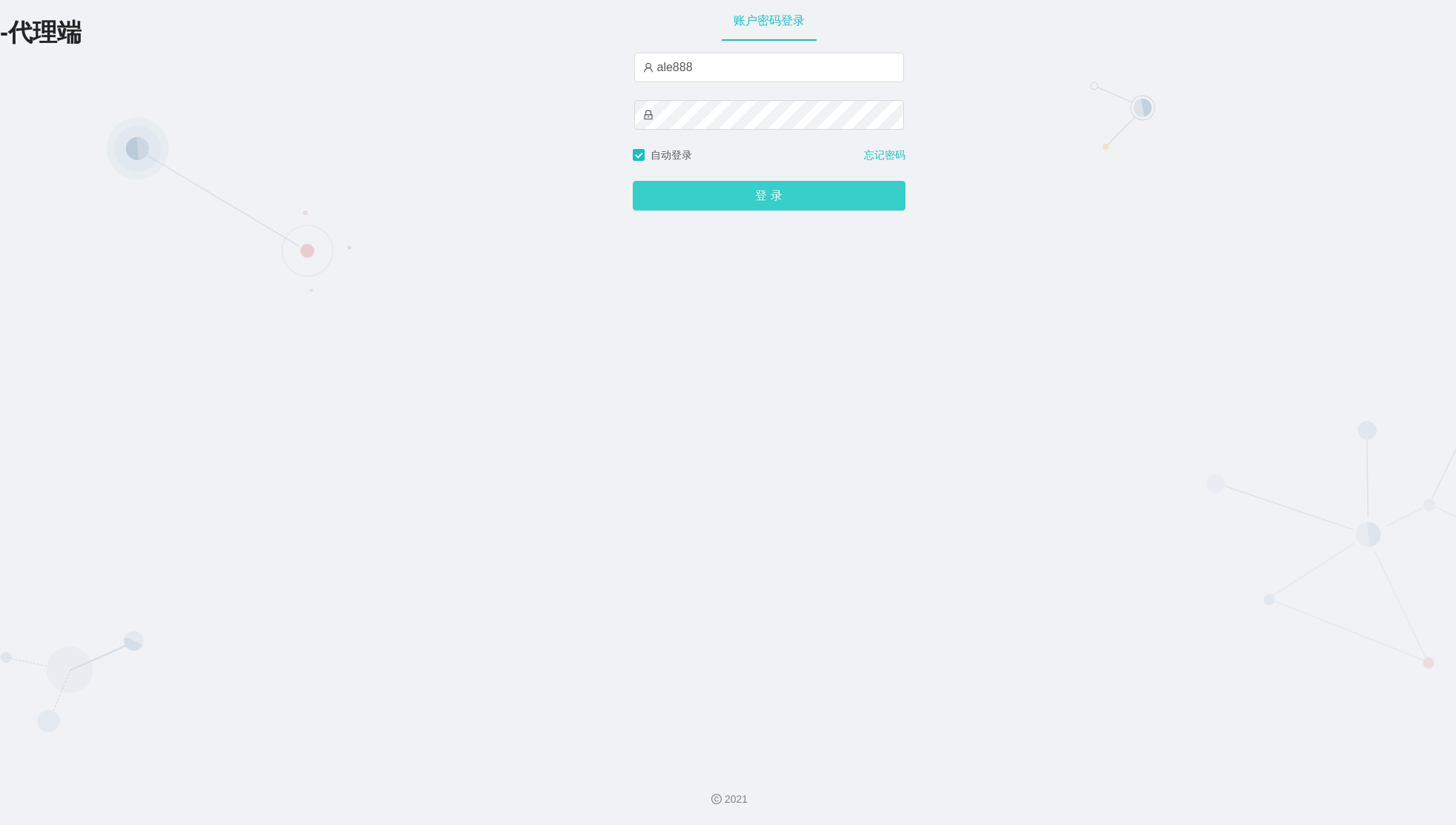
click at [702, 181] on div "登 录" at bounding box center [769, 186] width 272 height 47
click at [692, 196] on button "登 录" at bounding box center [769, 195] width 272 height 30
click at [765, 187] on button "登 录" at bounding box center [769, 195] width 272 height 30
click at [747, 89] on div "ale888" at bounding box center [769, 100] width 270 height 94
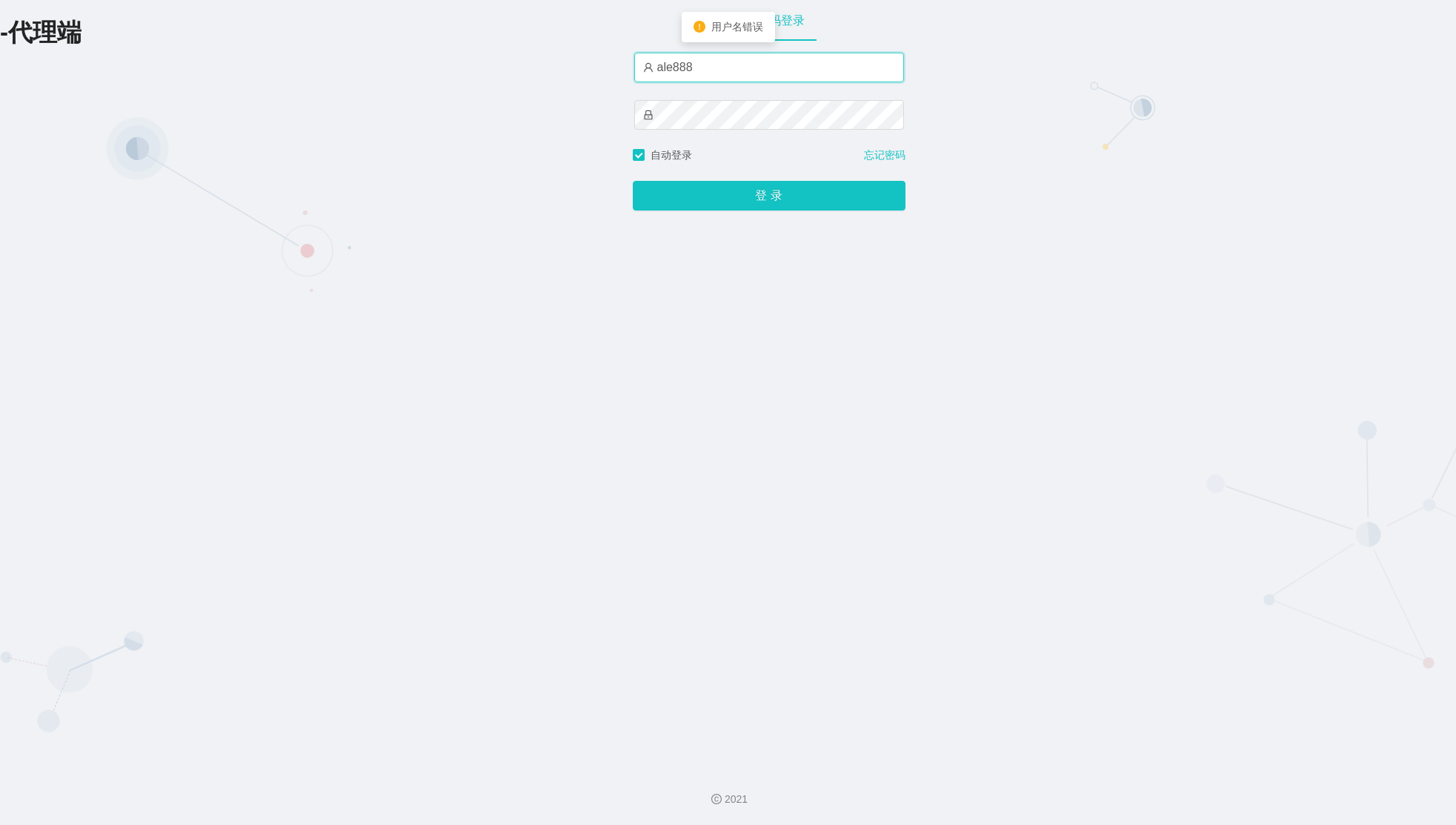
drag, startPoint x: 364, startPoint y: 78, endPoint x: 285, endPoint y: 91, distance: 80.1
click at [306, 84] on div "-代理端 账户密码登录 ale888 自动登录 忘记密码 登 录" at bounding box center [728, 378] width 1456 height 755
click at [963, 140] on div "-代理端 账户密码登录 ale888 自动登录 忘记密码 登 录" at bounding box center [728, 378] width 1456 height 755
click at [681, 165] on div "登 录" at bounding box center [769, 186] width 272 height 47
click at [986, 125] on div "-代理端 账户密码登录 ale888 自动登录 忘记密码 登 录" at bounding box center [728, 378] width 1456 height 755
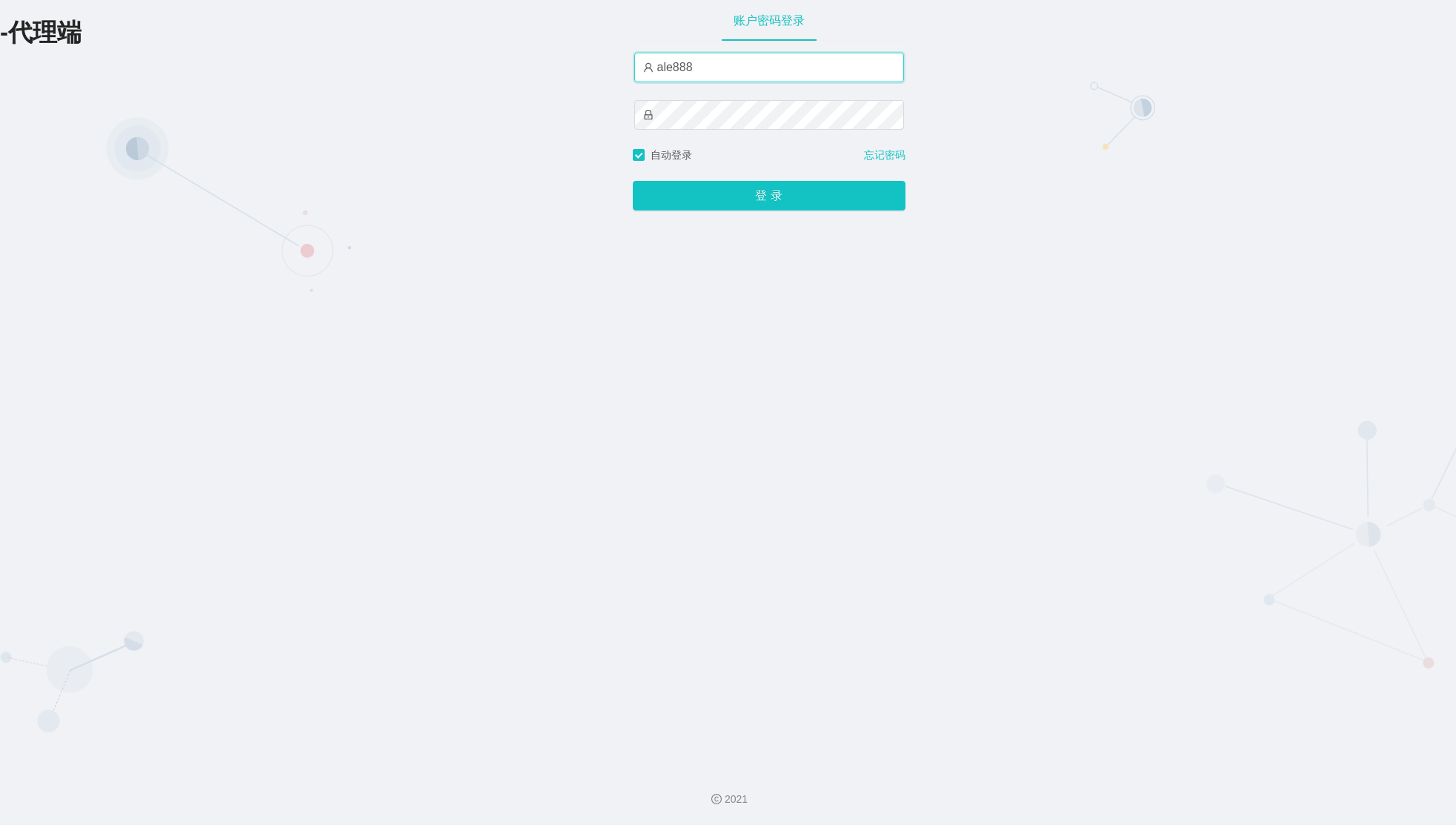
drag, startPoint x: 817, startPoint y: 74, endPoint x: 447, endPoint y: 65, distance: 370.1
click at [525, 65] on div "-代理端 账户密码登录 ale888 自动登录 忘记密码 登 录" at bounding box center [728, 378] width 1456 height 755
click at [839, 220] on div "账户密码登录 ale888 自动登录 忘记密码 登 录" at bounding box center [769, 378] width 272 height 755
click at [798, 189] on button "登 录" at bounding box center [769, 195] width 272 height 30
click at [712, 389] on div "账户密码登录 ale888 自动登录 忘记密码 登 录" at bounding box center [769, 378] width 272 height 755
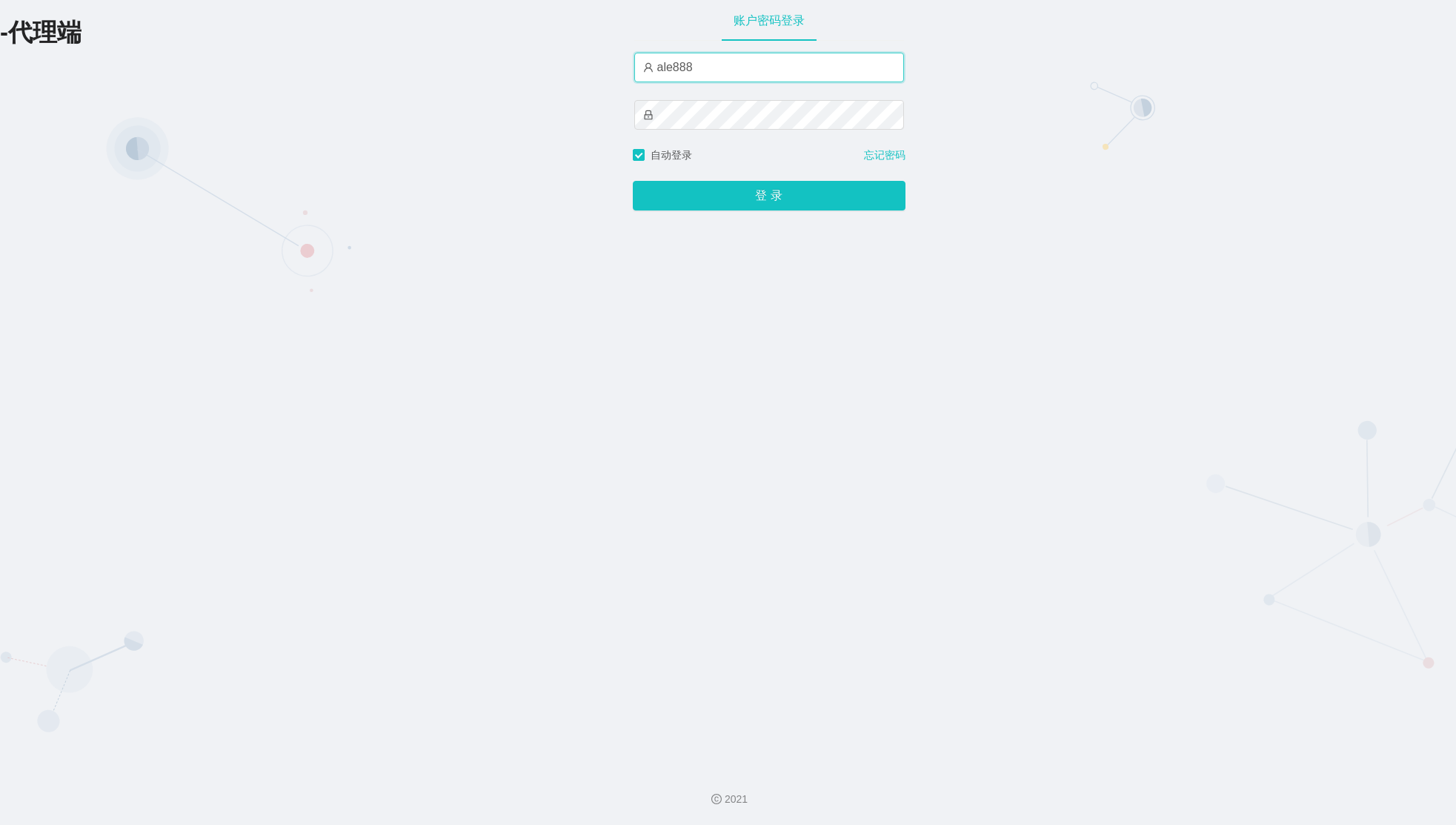
drag, startPoint x: 787, startPoint y: 71, endPoint x: 476, endPoint y: 43, distance: 312.3
click at [501, 45] on div "-代理端 账户密码登录 ale888 自动登录 忘记密码 登 录" at bounding box center [728, 378] width 1456 height 755
click at [1012, 137] on div "-代理端 账户密码登录 请输入账户名 自动登录 忘记密码 登 录" at bounding box center [728, 378] width 1456 height 755
click at [780, 72] on input "text" at bounding box center [769, 68] width 270 height 30
click at [750, 89] on div "请输入账户名" at bounding box center [769, 89] width 270 height 17
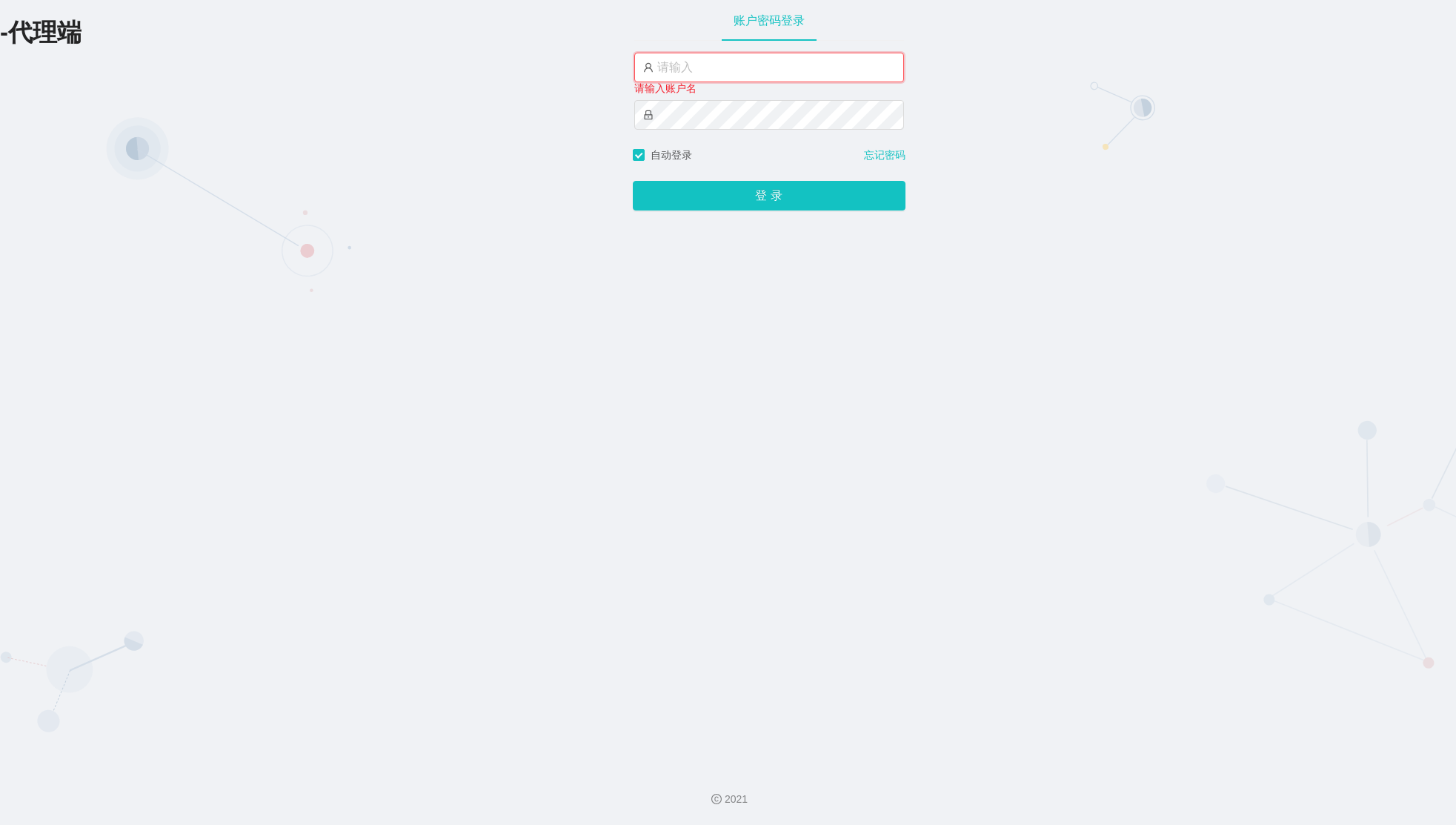
drag, startPoint x: 731, startPoint y: 74, endPoint x: 747, endPoint y: 83, distance: 18.4
click at [731, 74] on input "text" at bounding box center [769, 68] width 270 height 30
paste input "ale888"
type input "ale888"
click at [730, 85] on div "ale888" at bounding box center [769, 100] width 270 height 94
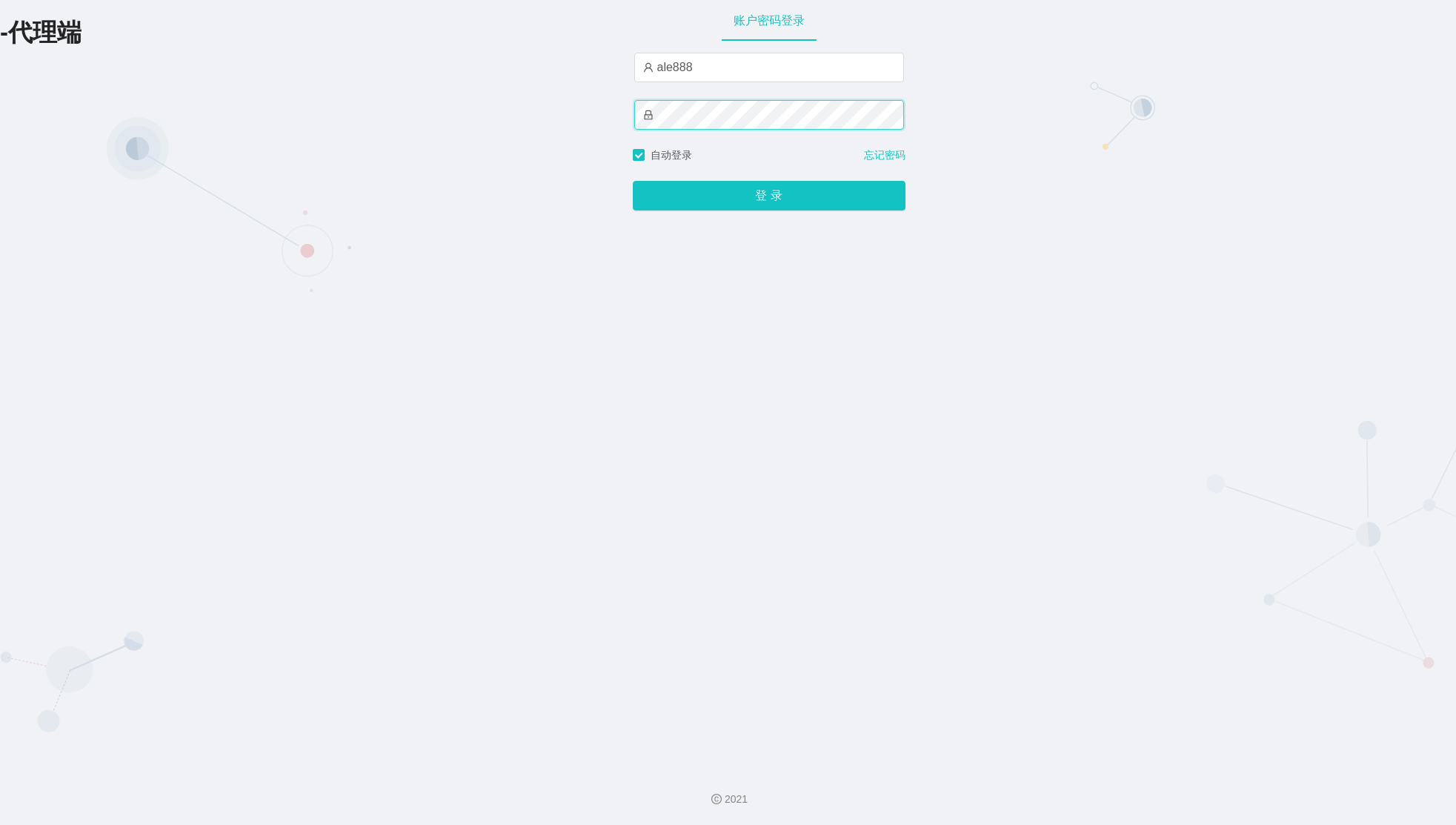
click at [270, 71] on div "-代理端 账户密码登录 ale888 自动登录 忘记密码 登 录" at bounding box center [728, 378] width 1456 height 755
click at [692, 207] on button "登 录" at bounding box center [769, 195] width 272 height 30
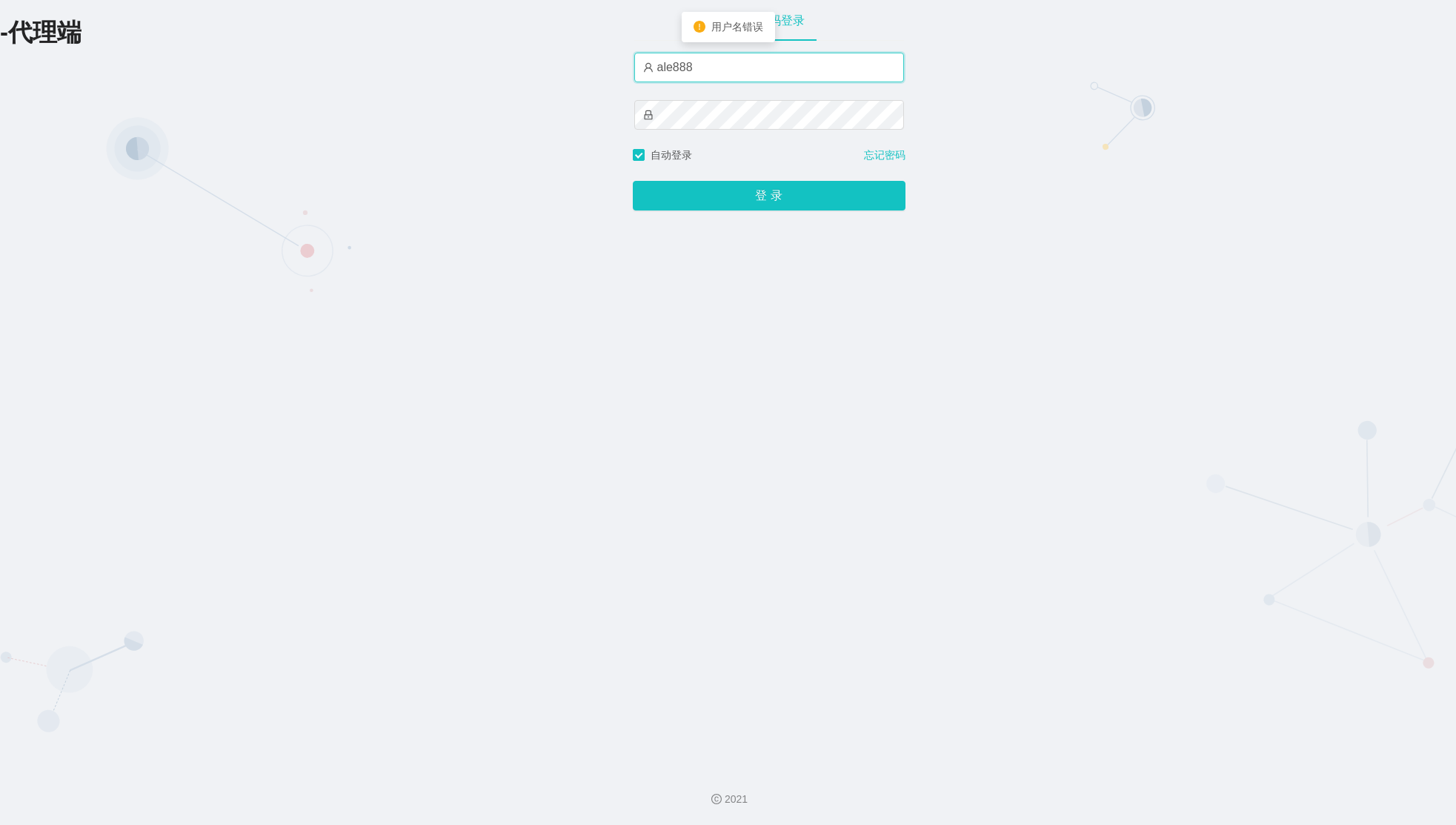
drag, startPoint x: 869, startPoint y: 59, endPoint x: 561, endPoint y: 66, distance: 308.1
click at [591, 66] on div "-代理端 账户密码登录 ale888 自动登录 忘记密码 登 录" at bounding box center [728, 378] width 1456 height 755
type input "xiaohei03"
click at [755, 191] on button "登 录" at bounding box center [769, 195] width 272 height 30
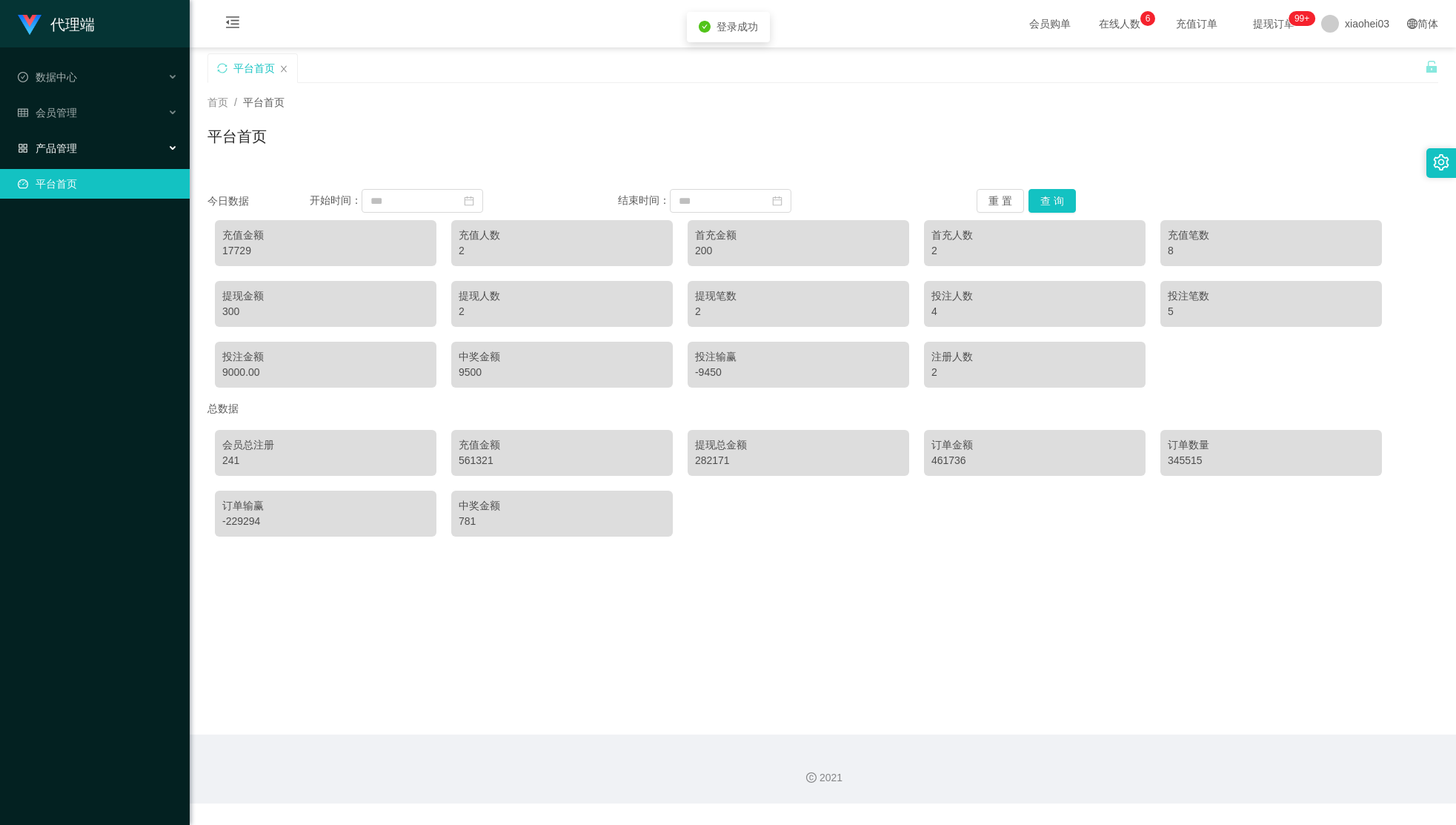
click at [138, 138] on div "产品管理" at bounding box center [94, 148] width 190 height 30
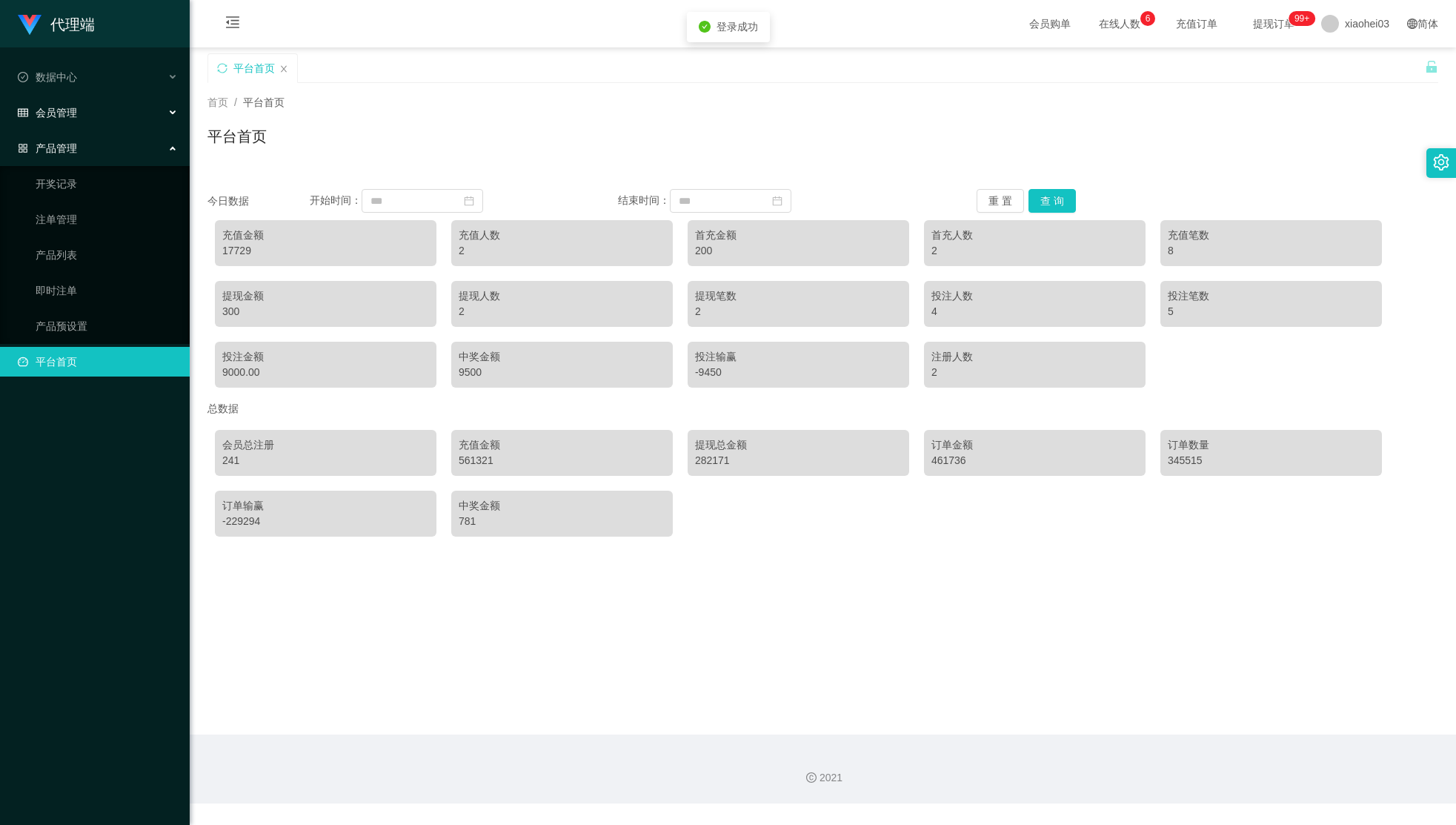
click at [151, 104] on div "会员管理" at bounding box center [94, 113] width 190 height 30
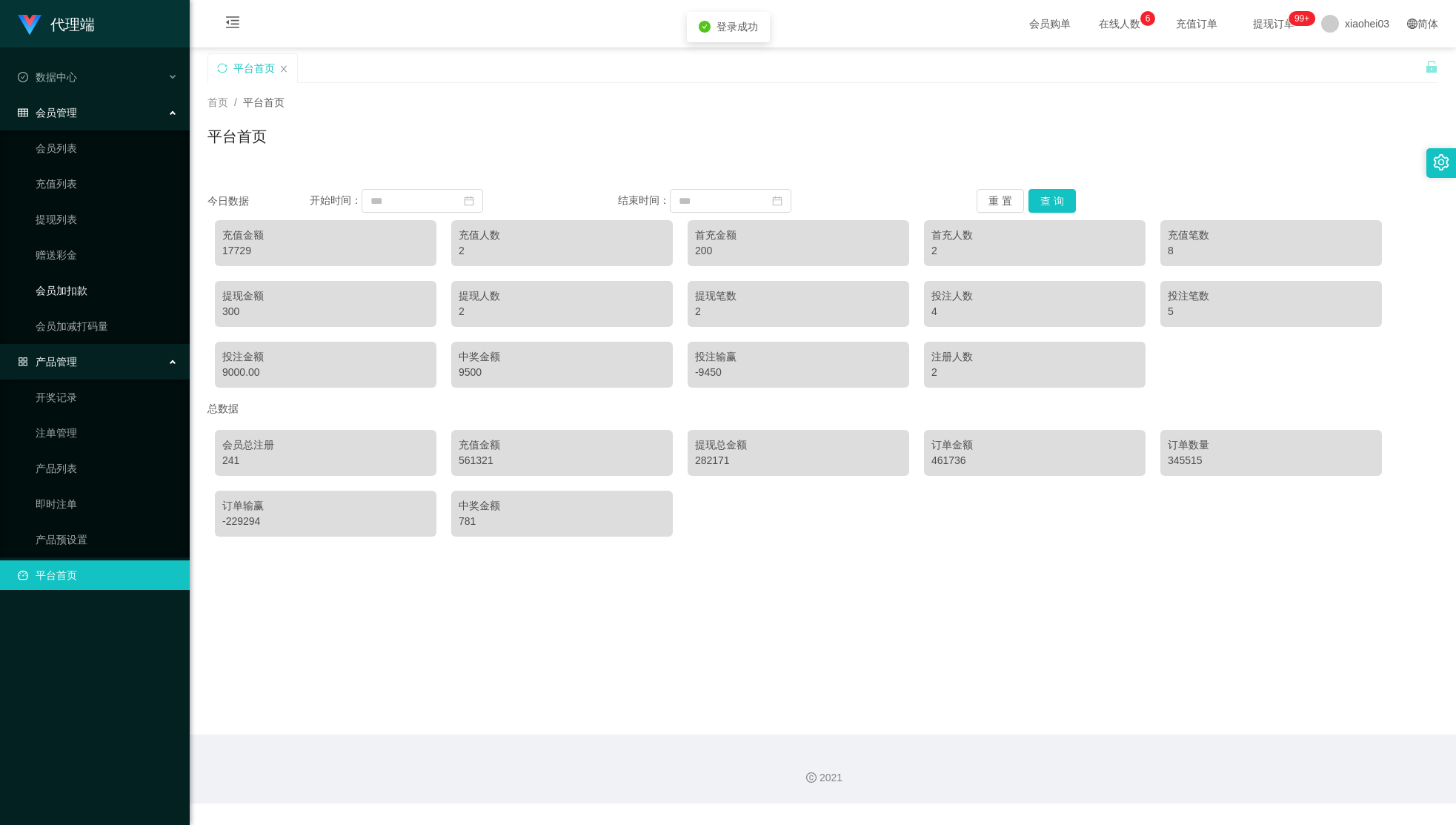
click at [99, 287] on link "会员加扣款" at bounding box center [107, 291] width 142 height 30
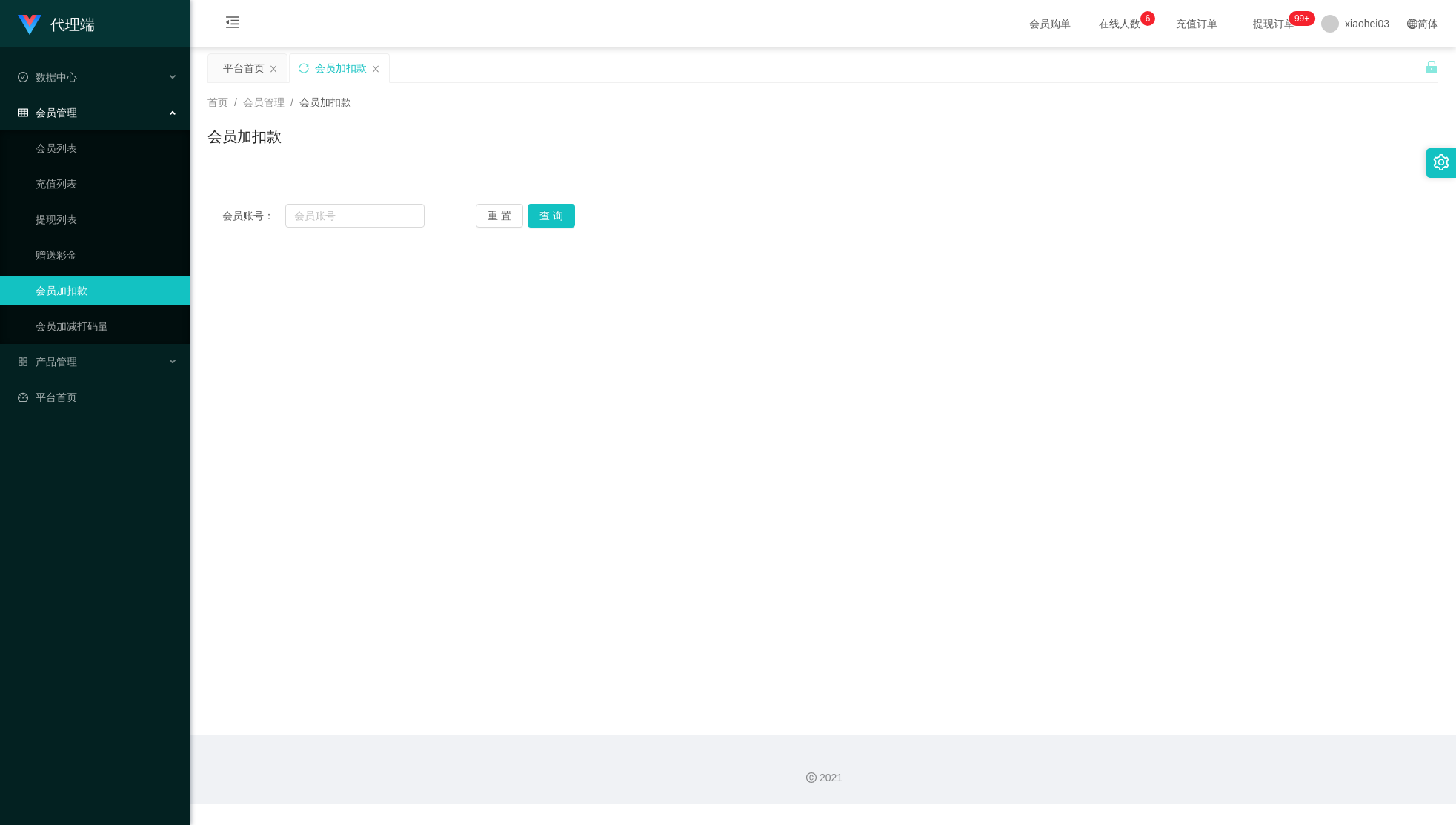
click at [1289, 282] on main "关闭左侧 关闭右侧 关闭其它 刷新页面 平台首页 会员加扣款 首页 / 会员管理 / 会员加扣款 / 会员加扣款 会员账号： 重 置 查 询 会员账号 会员姓…" at bounding box center [822, 390] width 1266 height 687
click at [375, 214] on input "text" at bounding box center [354, 215] width 139 height 24
paste input "ddyy90"
type input "ddyy90"
click at [554, 211] on button "查 询" at bounding box center [551, 215] width 47 height 24
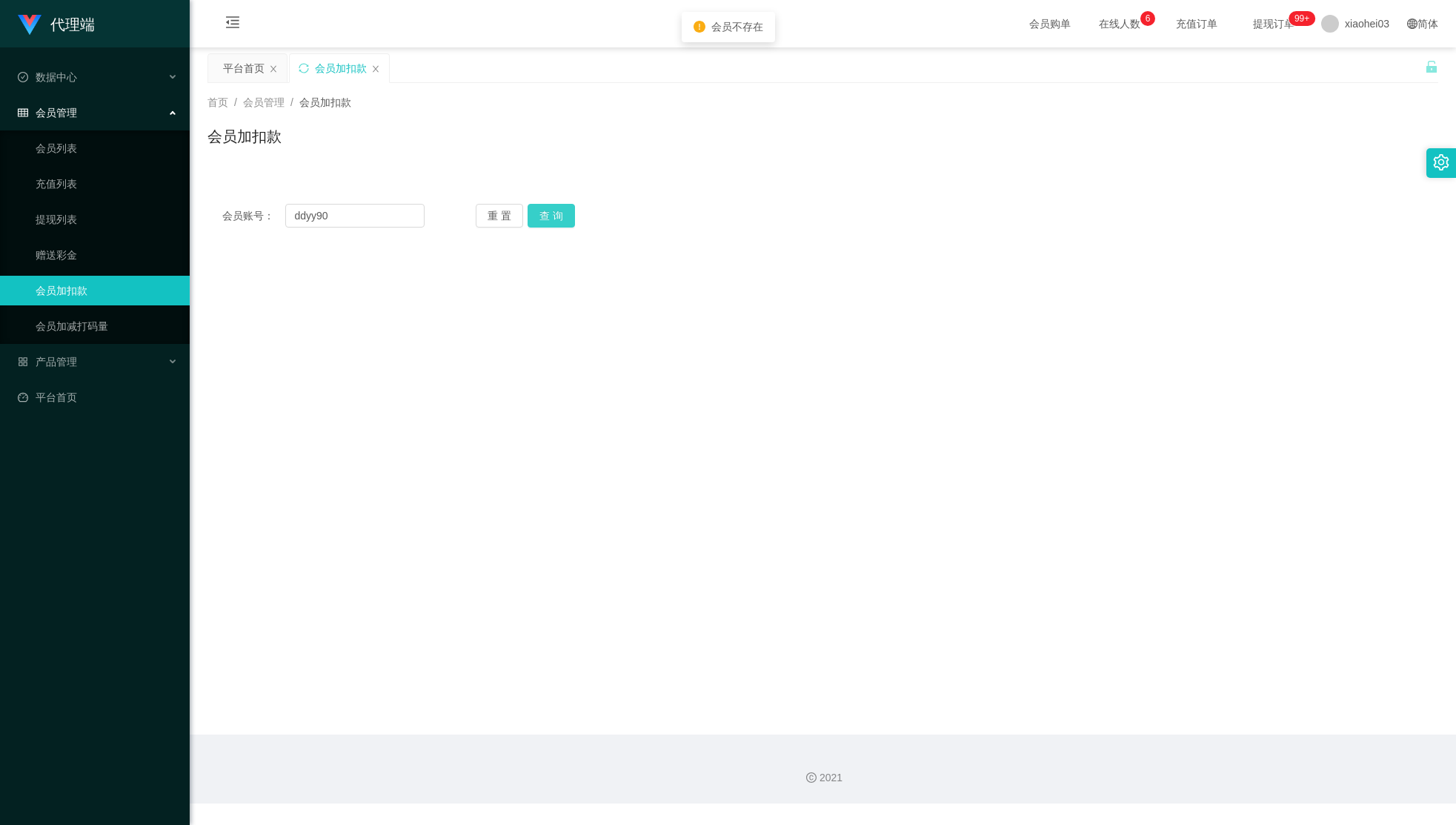
click at [554, 211] on button "查 询" at bounding box center [551, 215] width 47 height 24
click at [1323, 284] on main "关闭左侧 关闭右侧 关闭其它 刷新页面 平台首页 会员加扣款 首页 / 会员管理 / 会员加扣款 / 会员加扣款 会员账号： ddyy90 重 置 查 询 会…" at bounding box center [822, 390] width 1266 height 687
click at [1232, 372] on main "关闭左侧 关闭右侧 关闭其它 刷新页面 平台首页 会员加扣款 首页 / 会员管理 / 会员加扣款 / 会员加扣款 会员账号： ddyy90 重 置 查 询 会…" at bounding box center [822, 390] width 1266 height 687
drag, startPoint x: 347, startPoint y: 220, endPoint x: 239, endPoint y: 199, distance: 110.0
click at [234, 198] on div "会员账号： ddyy90 重 置 查 询 会员账号 会员姓名 账号余额 操作类型 人工加款 人工扣款 金额 确 定" at bounding box center [822, 215] width 1231 height 53
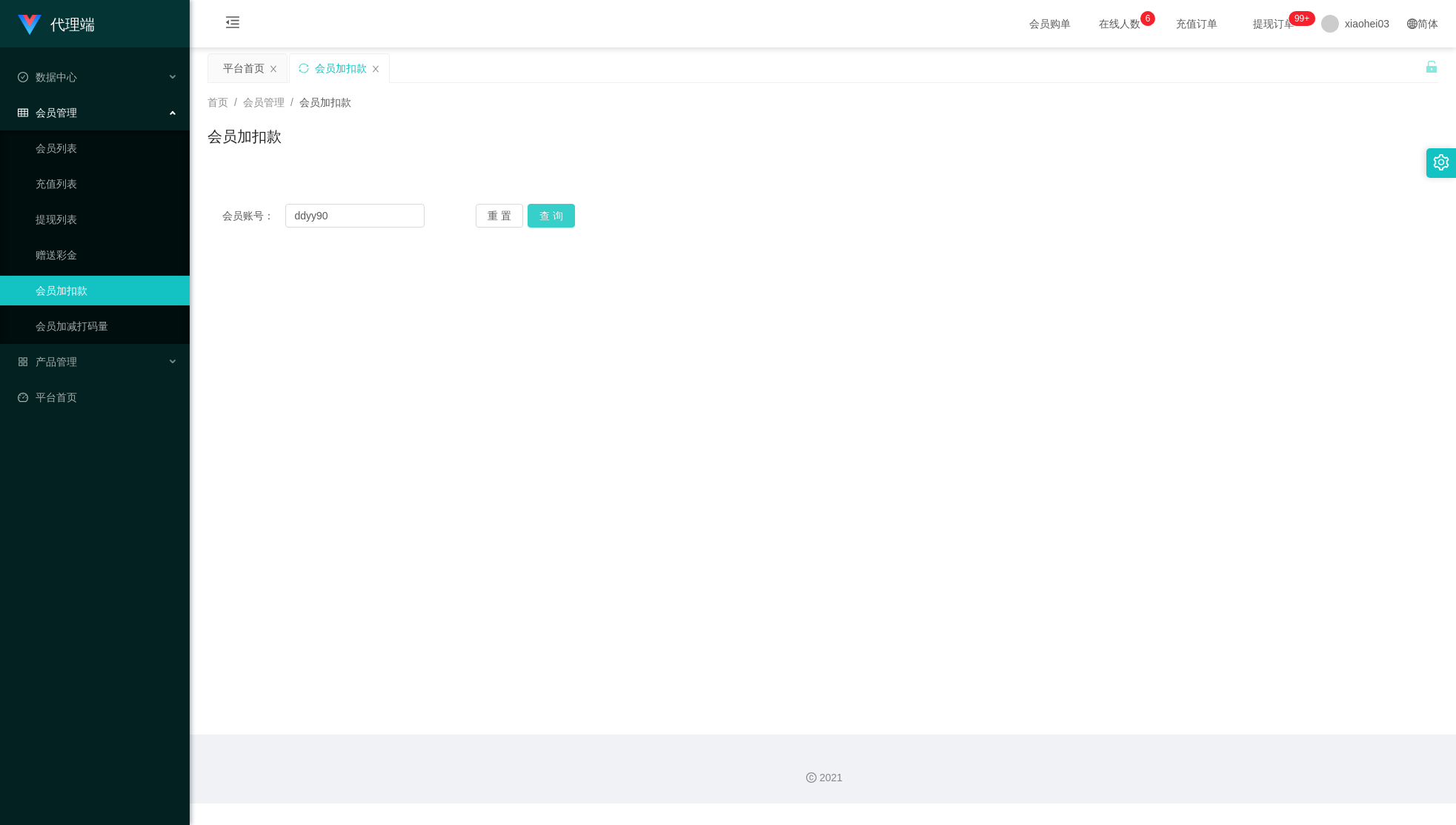
click at [550, 210] on button "查 询" at bounding box center [551, 215] width 47 height 24
click at [558, 225] on button "查 询" at bounding box center [551, 215] width 47 height 24
drag, startPoint x: 312, startPoint y: 211, endPoint x: 232, endPoint y: 200, distance: 80.8
click at [219, 189] on div "会员账号： ddyy90 重 置 查 询 会员账号 会员姓名 账号余额 操作类型 人工加款 人工扣款 金额 确 定" at bounding box center [822, 215] width 1231 height 53
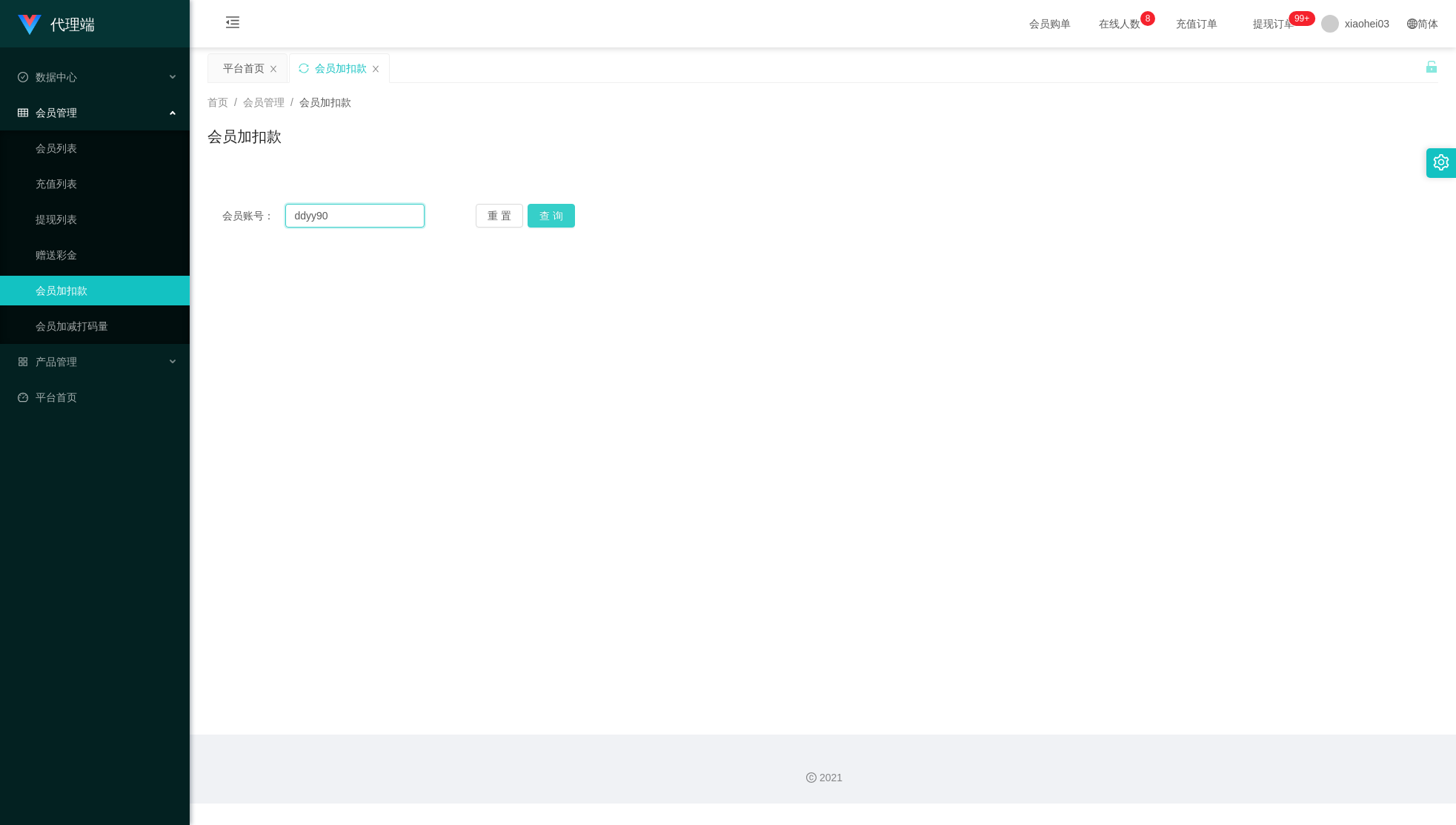
paste input "1234yy"
click at [534, 212] on button "查 询" at bounding box center [551, 215] width 47 height 24
click at [842, 171] on div "会员账号： 1234yy 重 置 查 询 会员账号 会员姓名 账号余额 操作类型 人工加款 人工扣款 金额 确 定" at bounding box center [822, 207] width 1231 height 71
click at [314, 221] on input "1234yy" at bounding box center [354, 215] width 139 height 24
click at [576, 216] on div "重 置 查 询" at bounding box center [576, 215] width 202 height 24
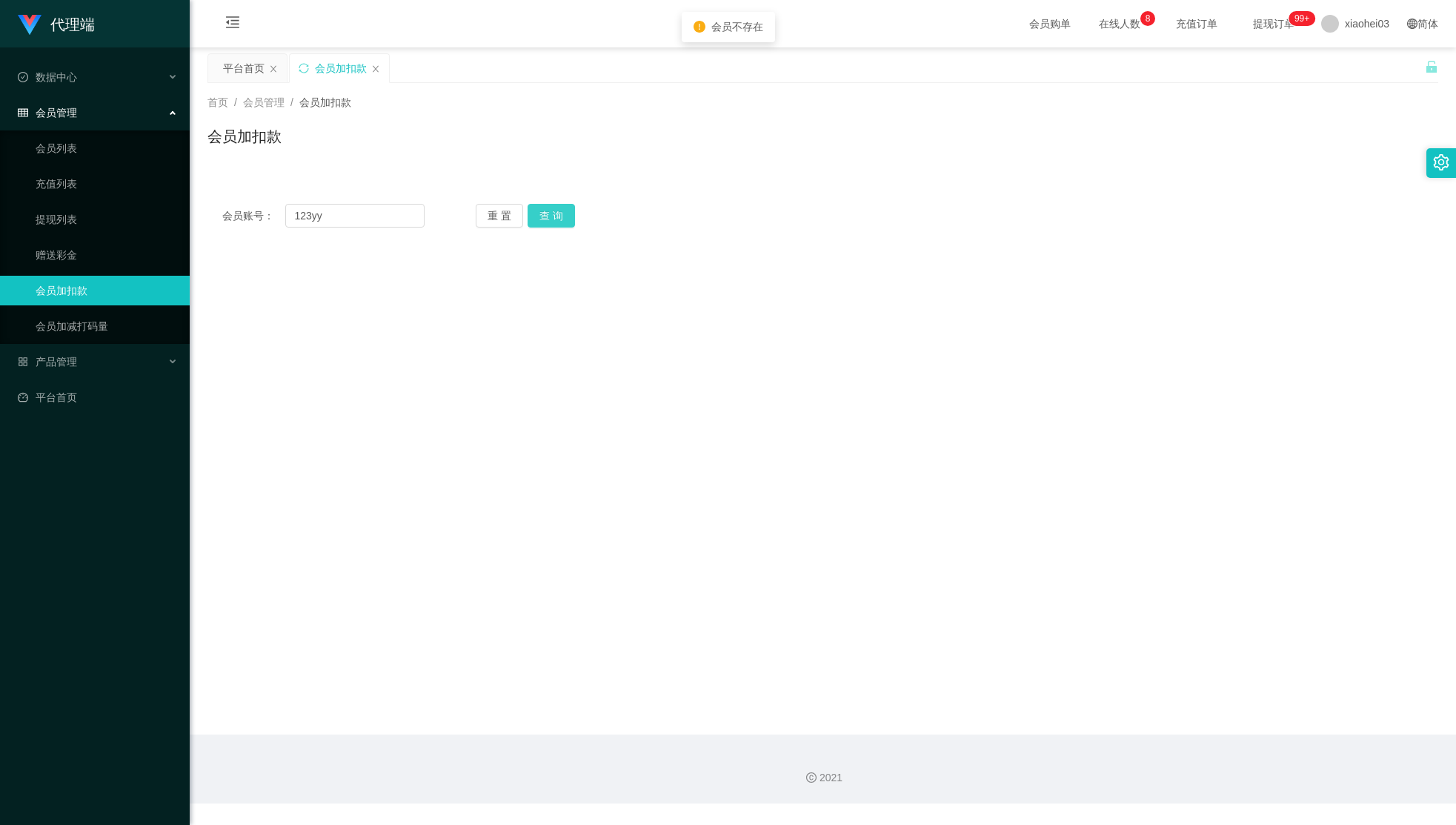
click at [556, 218] on button "查 询" at bounding box center [551, 215] width 47 height 24
drag, startPoint x: 849, startPoint y: 340, endPoint x: 767, endPoint y: 355, distance: 83.4
click at [847, 340] on div "86.00" at bounding box center [771, 352] width 718 height 30
click at [534, 460] on div at bounding box center [771, 446] width 718 height 30
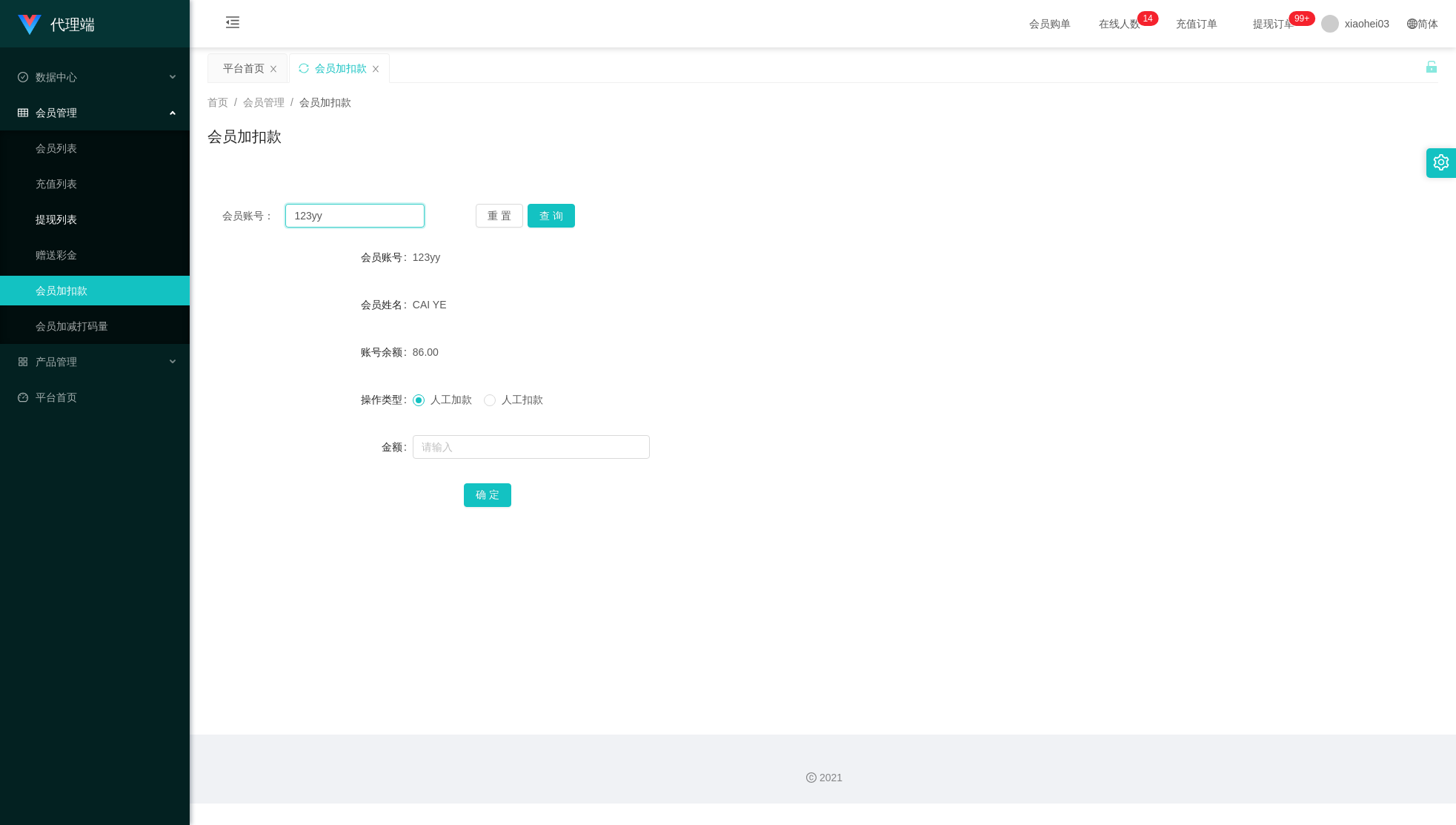
drag, startPoint x: 355, startPoint y: 210, endPoint x: 60, endPoint y: 228, distance: 295.5
click at [58, 214] on section "代理端 数据中心 会员管理 会员列表 充值列表 提现列表 赠送彩金 会员加扣款 会员加减打码量 产品管理 开奖记录 注单管理 产品列表 即时注单 产品预设置 …" at bounding box center [728, 402] width 1456 height 803
paste input "Ytlim87"
type input "Ytlim87"
click at [547, 221] on button "查 询" at bounding box center [551, 215] width 47 height 24
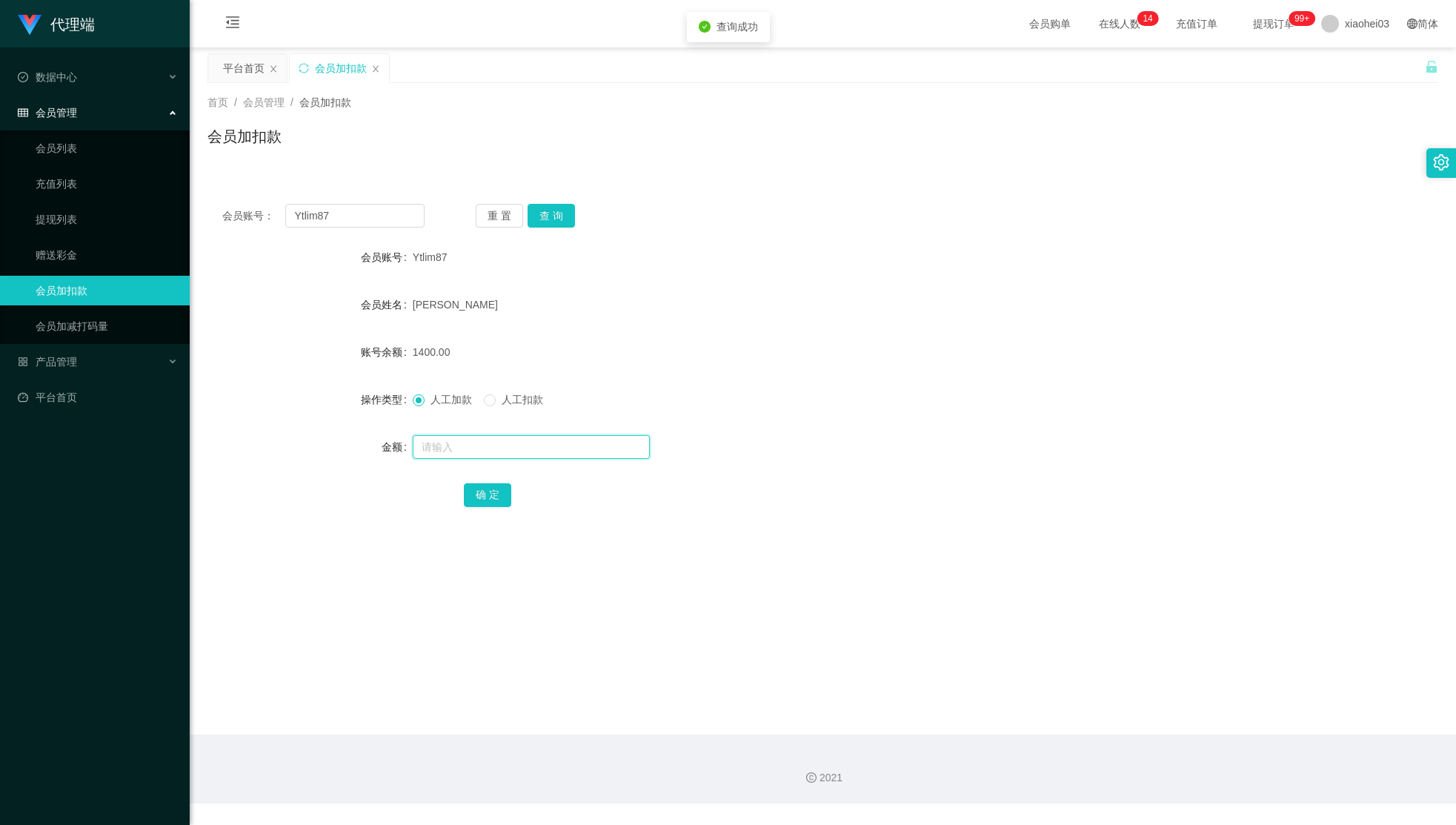
click at [537, 456] on input "text" at bounding box center [531, 446] width 237 height 24
type input "2600"
click at [474, 492] on button "确 定" at bounding box center [487, 495] width 47 height 24
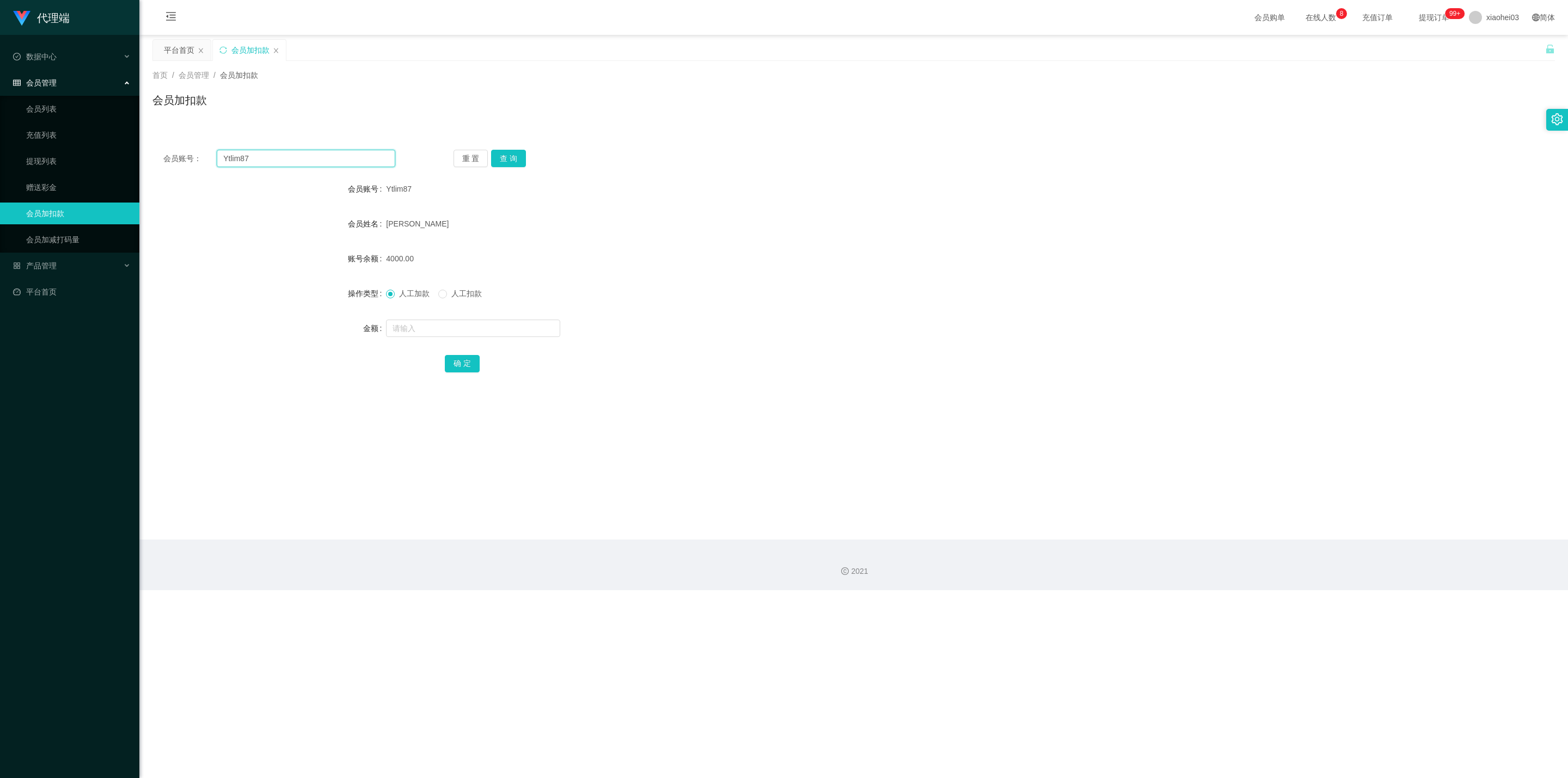
drag, startPoint x: 314, startPoint y: 154, endPoint x: 198, endPoint y: 157, distance: 116.0
click at [198, 157] on div "会员账号： Ytlim87" at bounding box center [279, 158] width 232 height 18
click at [353, 164] on input "Ytlim87" at bounding box center [306, 158] width 178 height 18
drag, startPoint x: 338, startPoint y: 160, endPoint x: 85, endPoint y: 169, distance: 253.2
click at [118, 167] on section "代理端 数据中心 会员管理 会员列表 充值列表 提现列表 赠送彩金 会员加扣款 会员加减打码量 产品管理 开奖记录 注单管理 产品列表 即时注单 产品预设置 …" at bounding box center [784, 295] width 1568 height 591
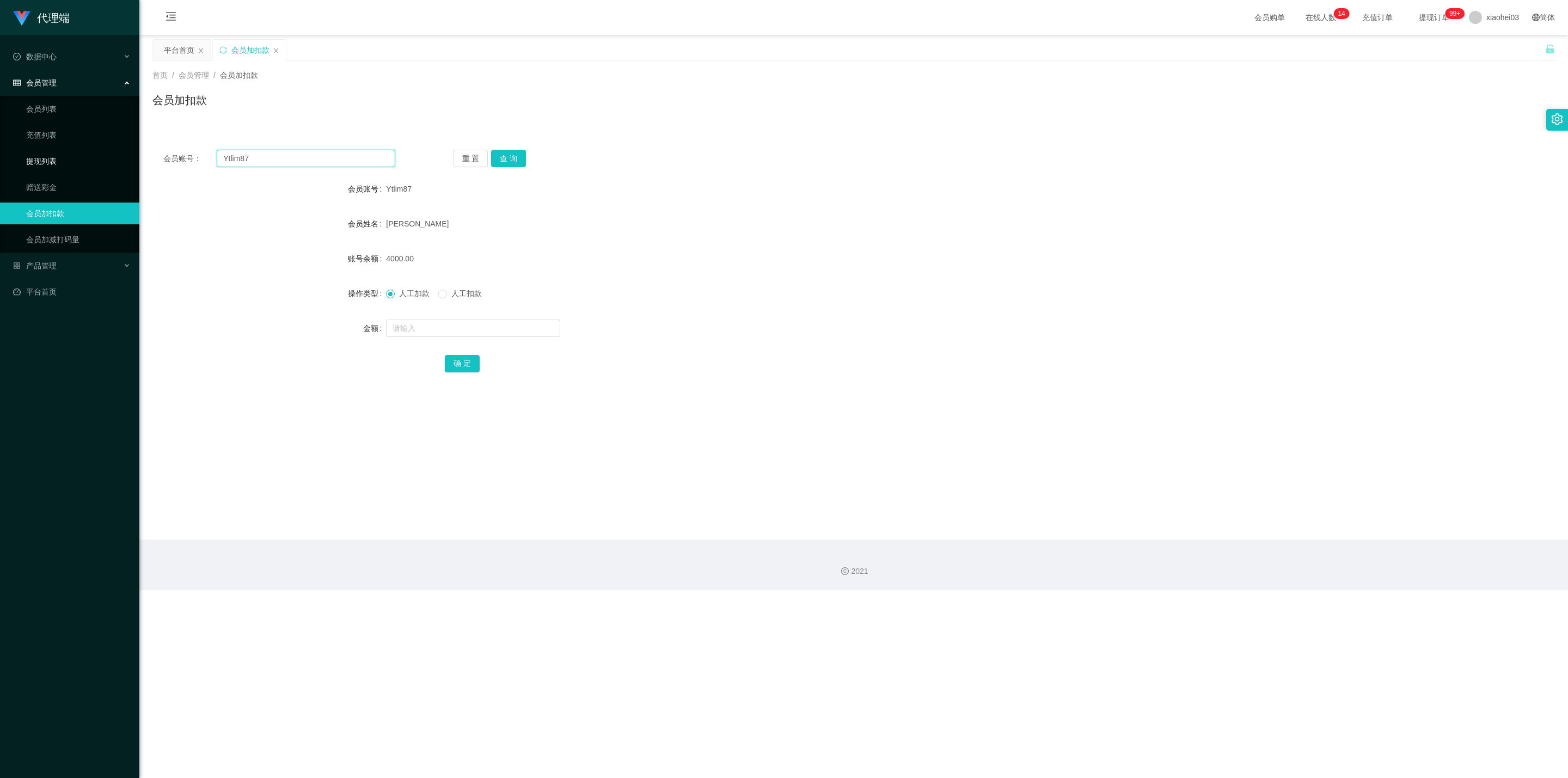
paste input "ckc011276"
type input "ckc011276"
click at [523, 160] on button "查 询" at bounding box center [508, 158] width 35 height 18
click at [460, 332] on input "text" at bounding box center [473, 328] width 174 height 18
type input "100"
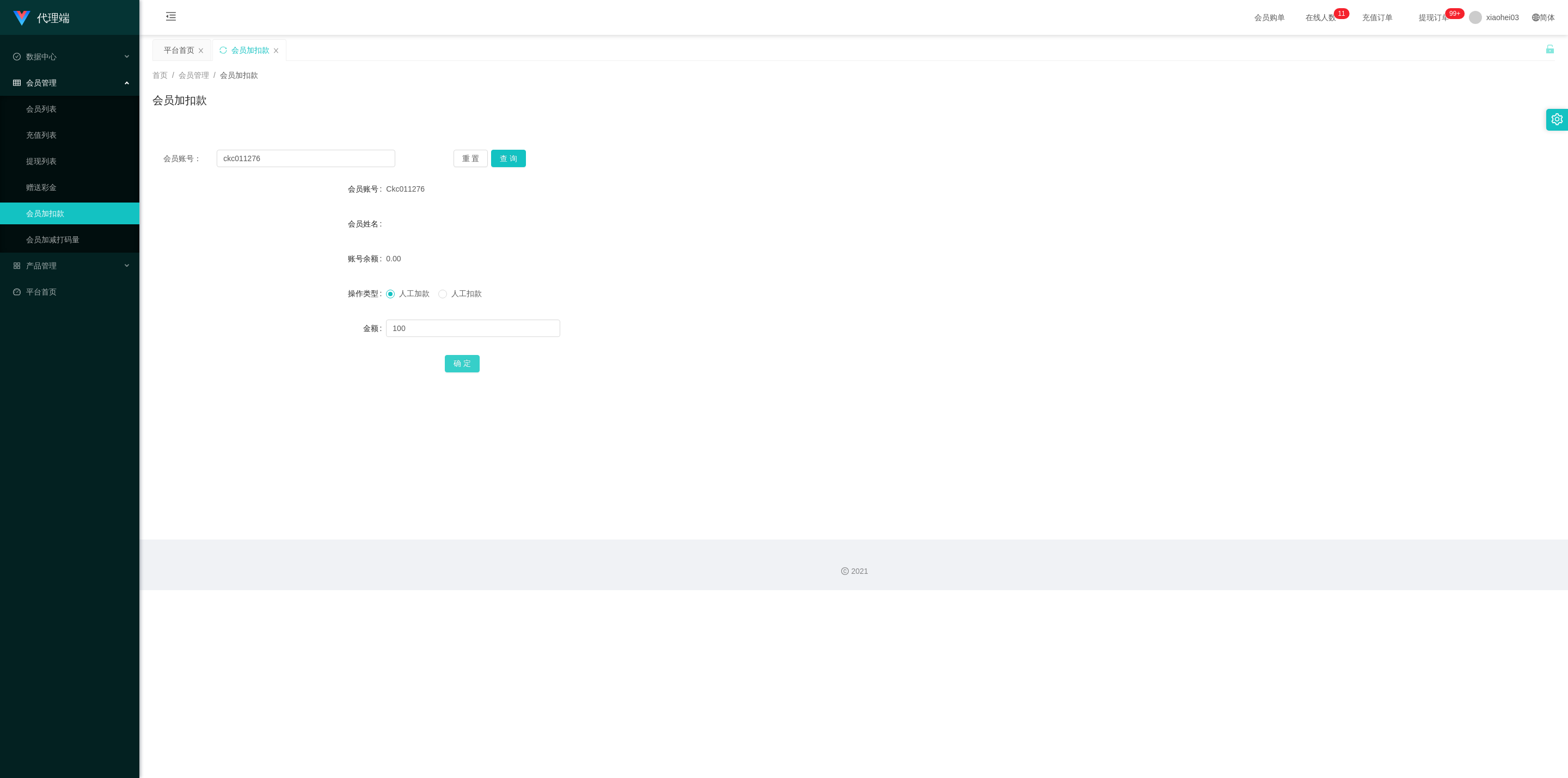
click at [457, 358] on button "确 定" at bounding box center [462, 363] width 35 height 18
click at [825, 295] on div "人工加款 人工扣款" at bounding box center [795, 293] width 818 height 22
click at [93, 236] on link "会员加减打码量" at bounding box center [79, 240] width 105 height 22
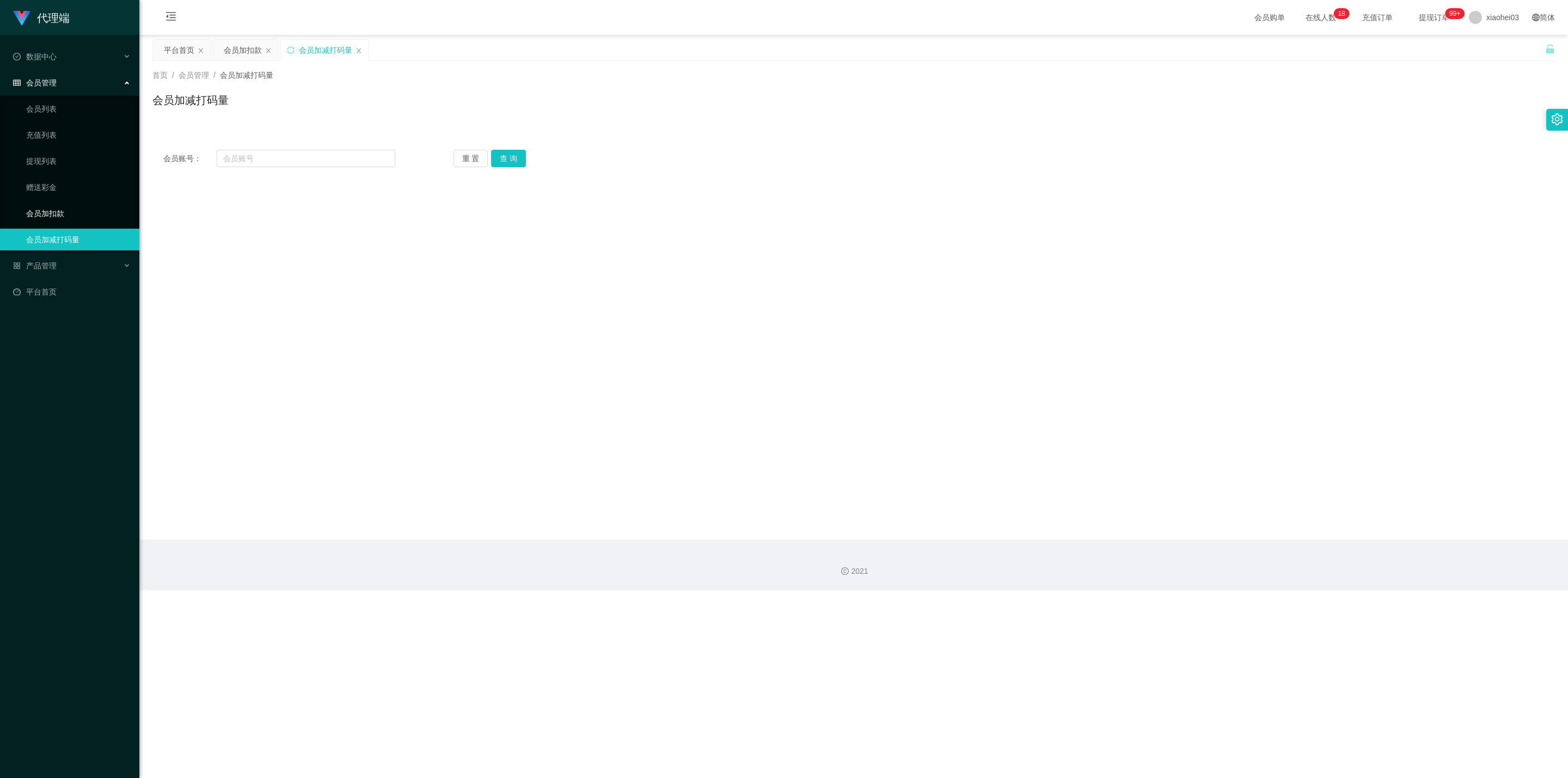
click at [83, 212] on link "会员加扣款" at bounding box center [79, 214] width 105 height 22
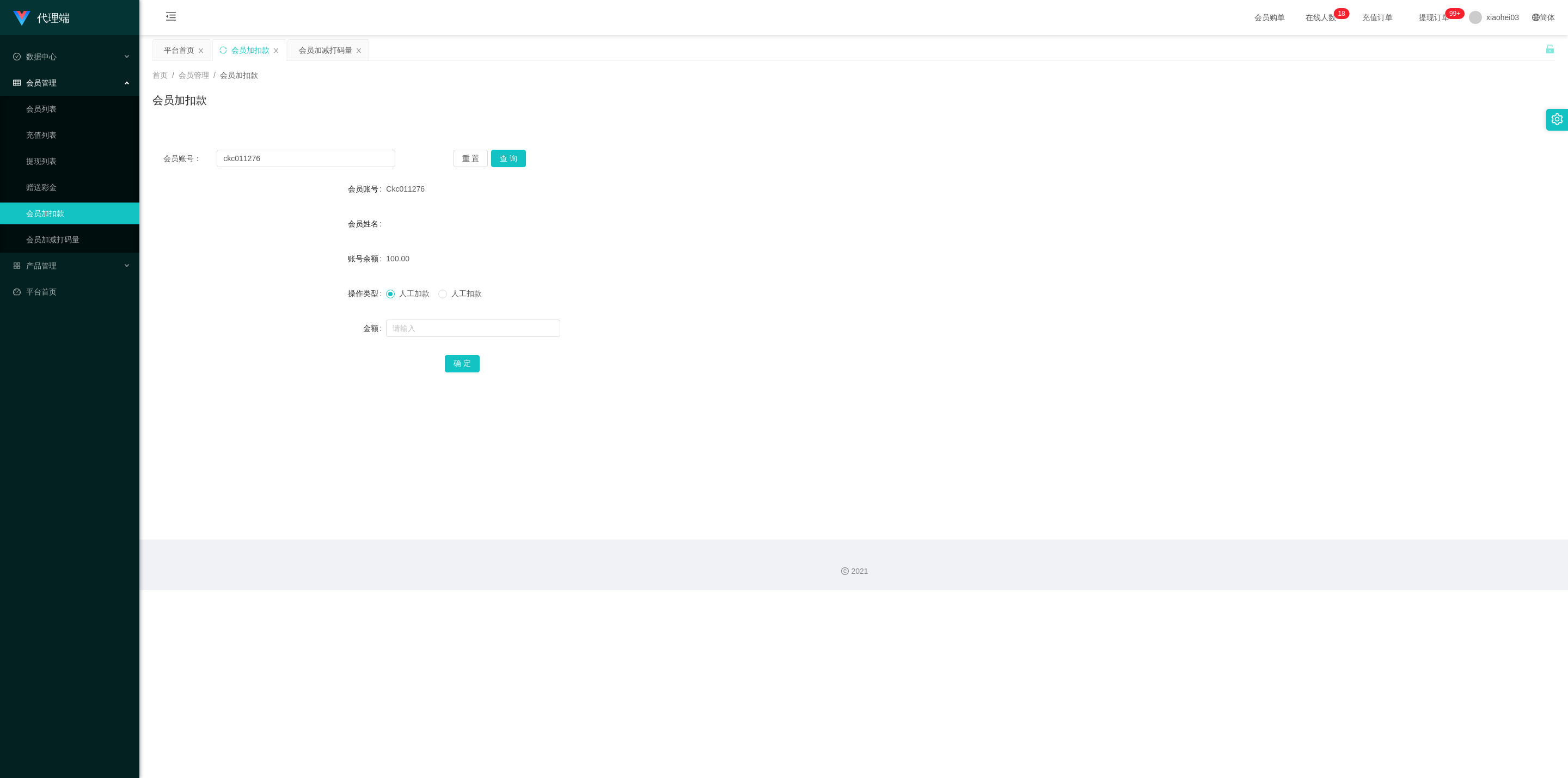
click at [82, 79] on div "会员管理" at bounding box center [69, 83] width 139 height 22
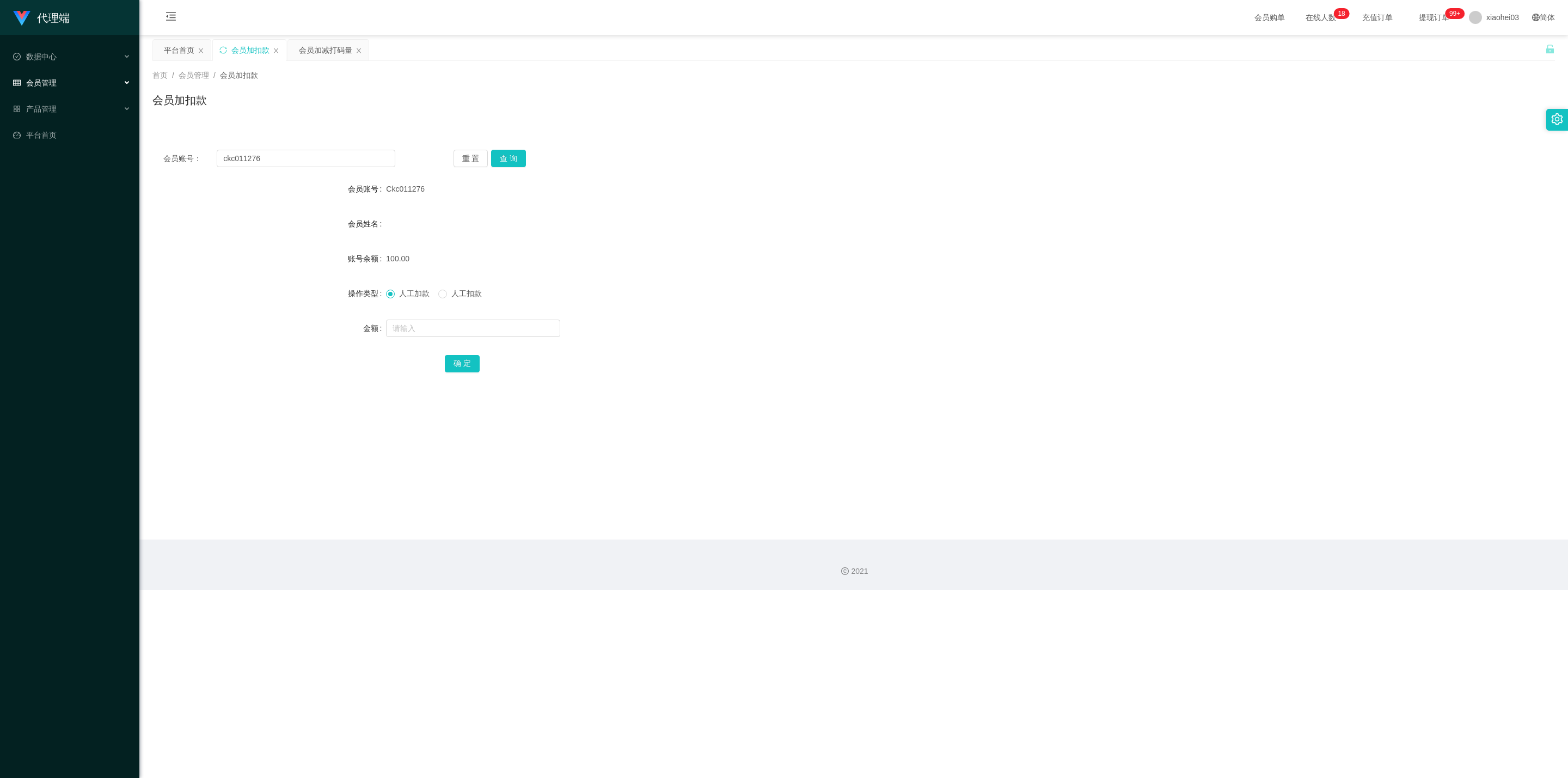
click at [84, 79] on div "会员管理" at bounding box center [69, 83] width 139 height 22
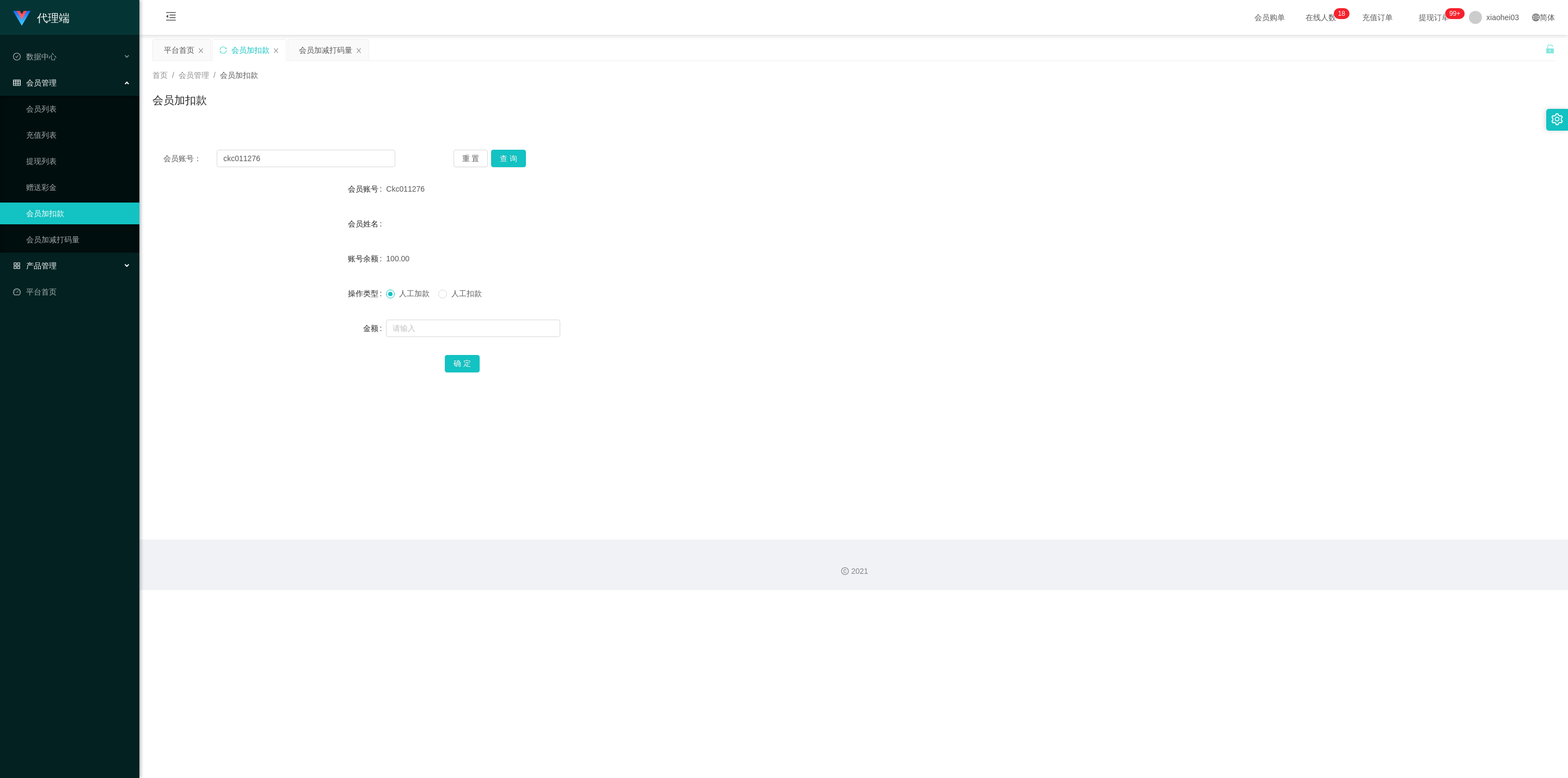
click at [96, 256] on div "产品管理" at bounding box center [69, 266] width 139 height 22
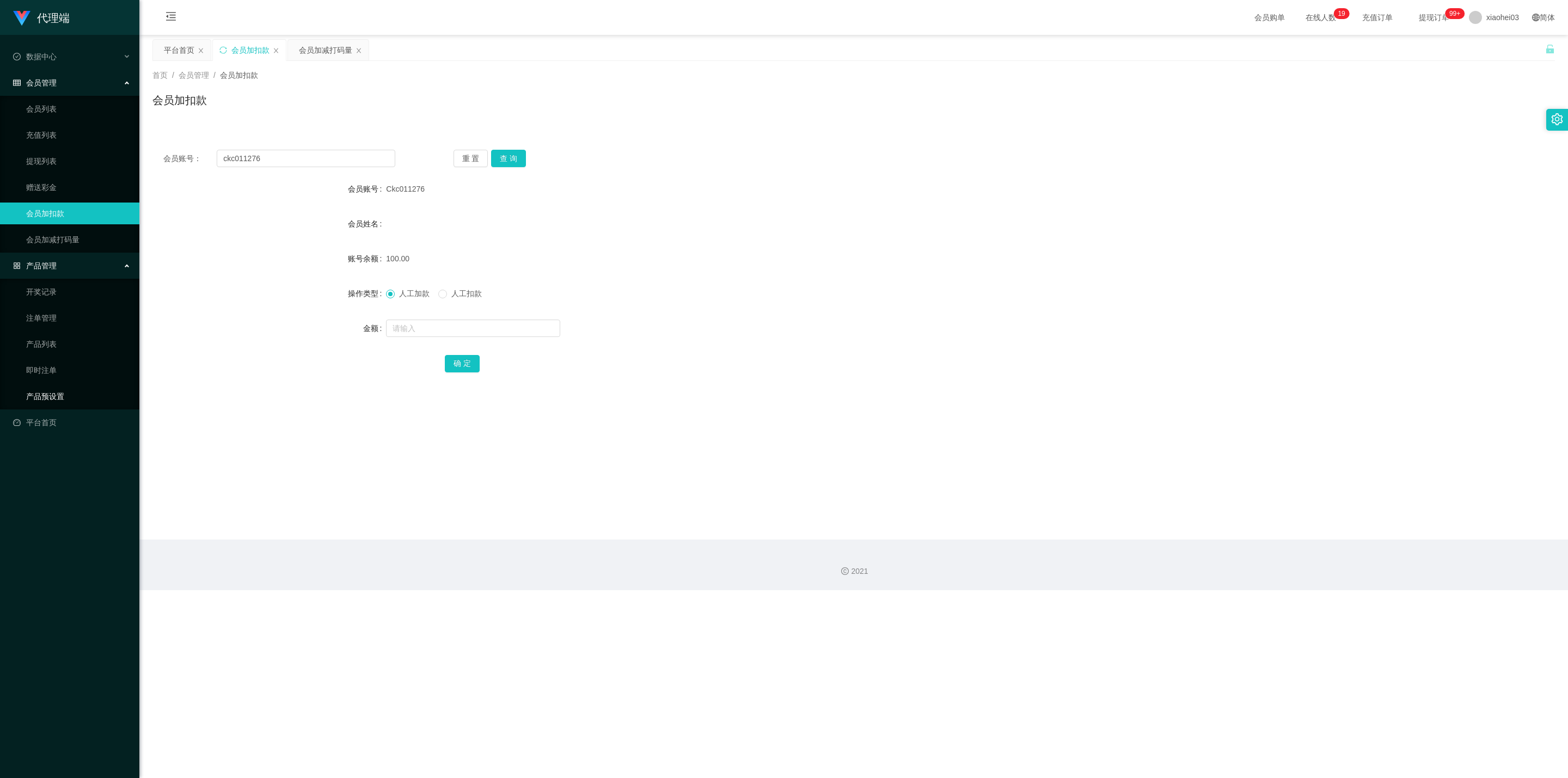
click at [64, 391] on link "产品预设置" at bounding box center [79, 396] width 105 height 22
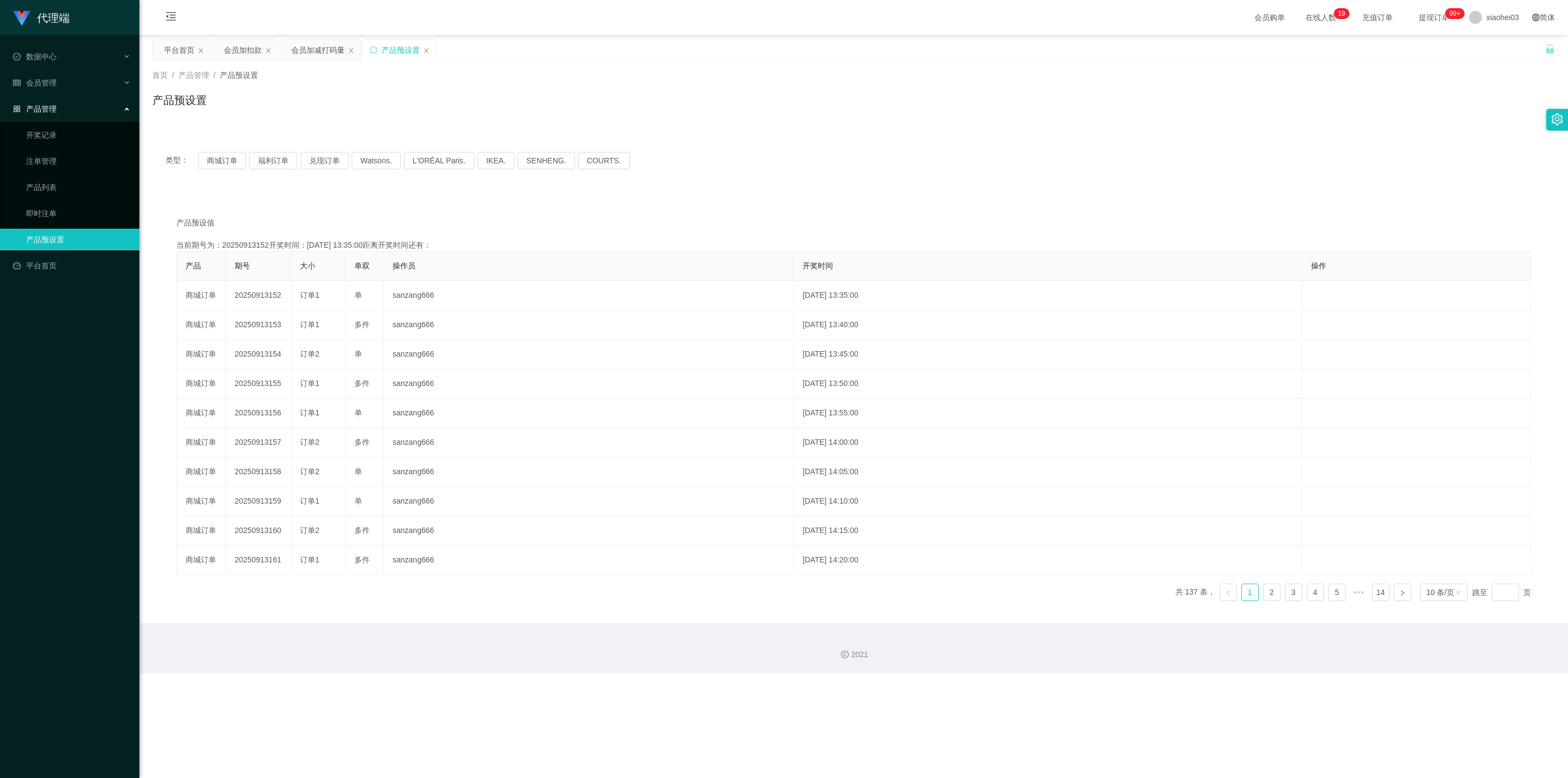
click at [219, 151] on div "类型： 商城订单 福利订单 兑现订单 Watsons. L'ORÉAL Paris. IKEA. [GEOGRAPHIC_DATA]. COURTS." at bounding box center [853, 161] width 1402 height 44
click at [214, 163] on button "商城订单" at bounding box center [222, 161] width 48 height 18
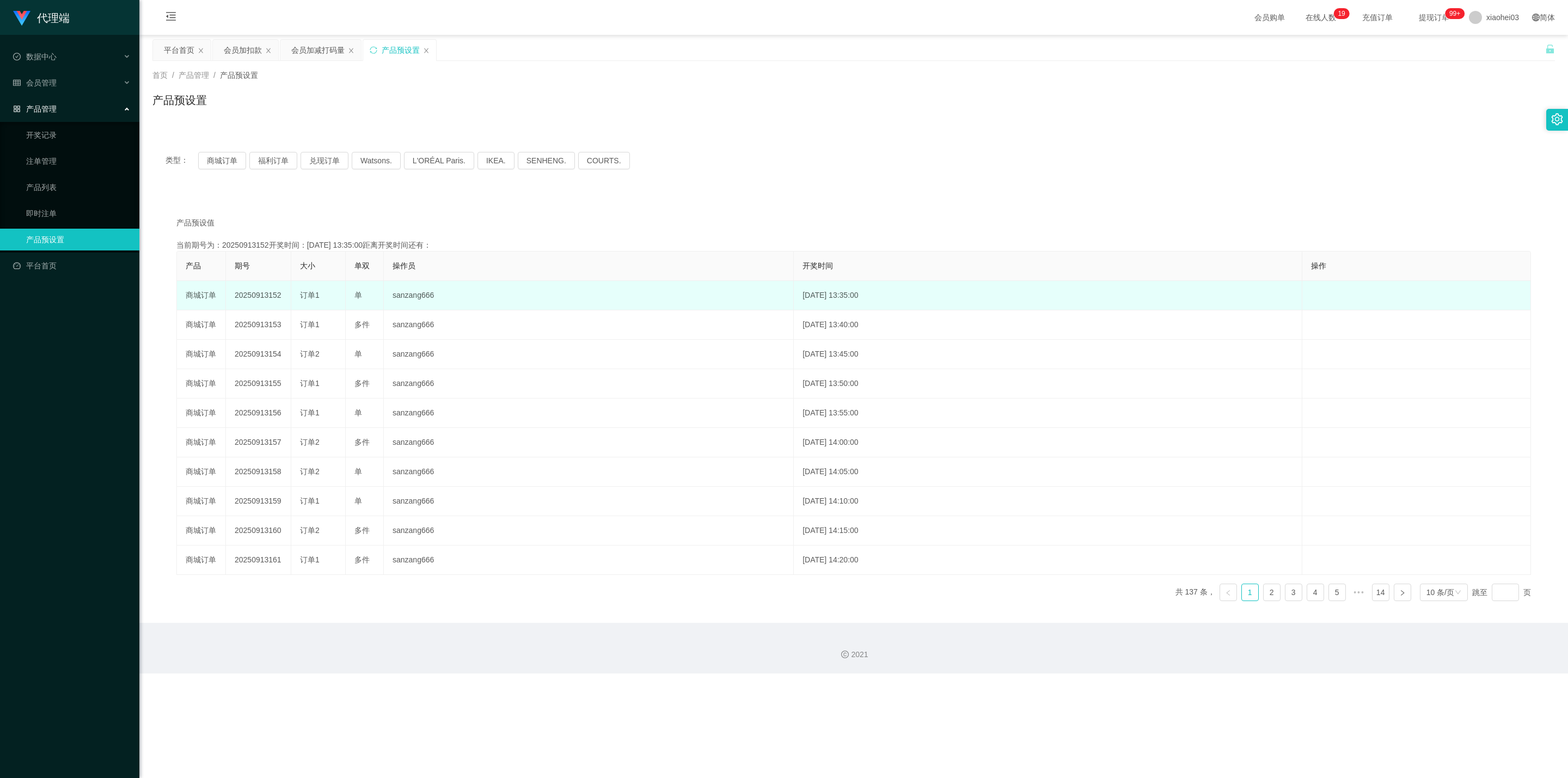
click at [265, 295] on td "20250913152" at bounding box center [258, 296] width 65 height 29
